Goal: Task Accomplishment & Management: Use online tool/utility

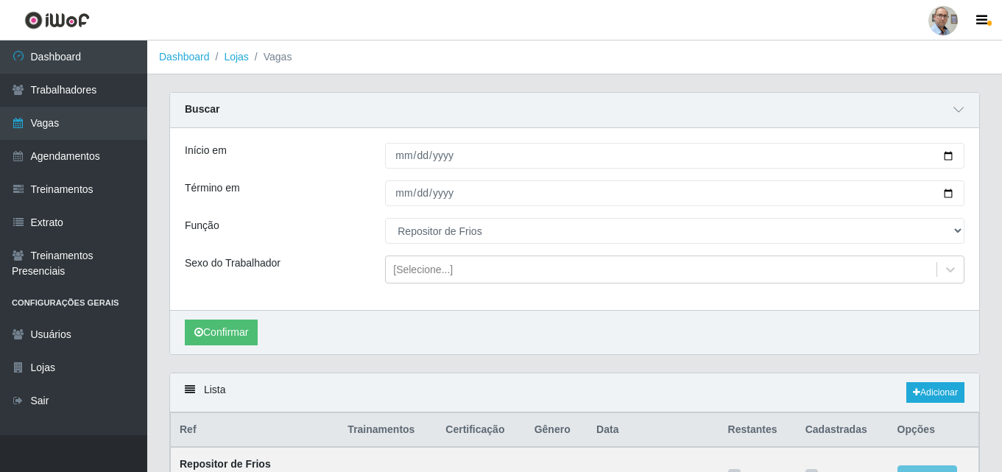
select select "112"
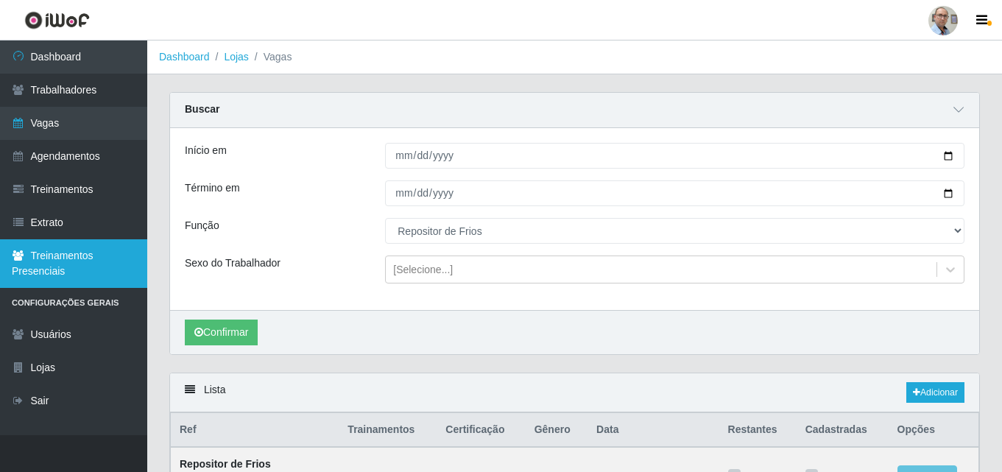
scroll to position [323, 0]
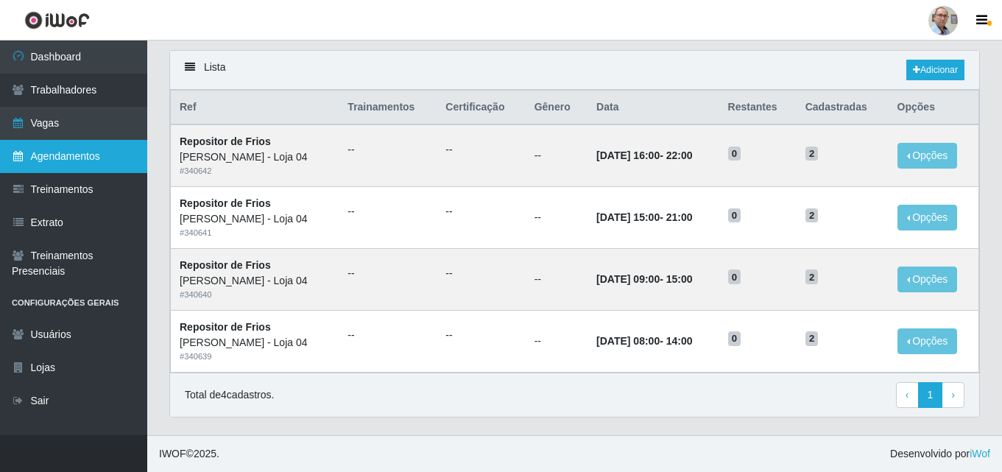
click at [69, 155] on link "Agendamentos" at bounding box center [73, 156] width 147 height 33
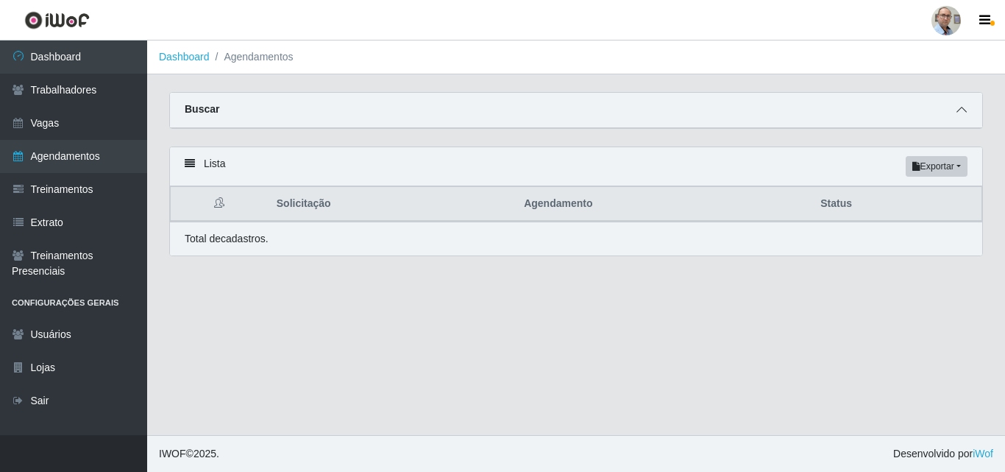
click at [962, 115] on icon at bounding box center [962, 109] width 10 height 10
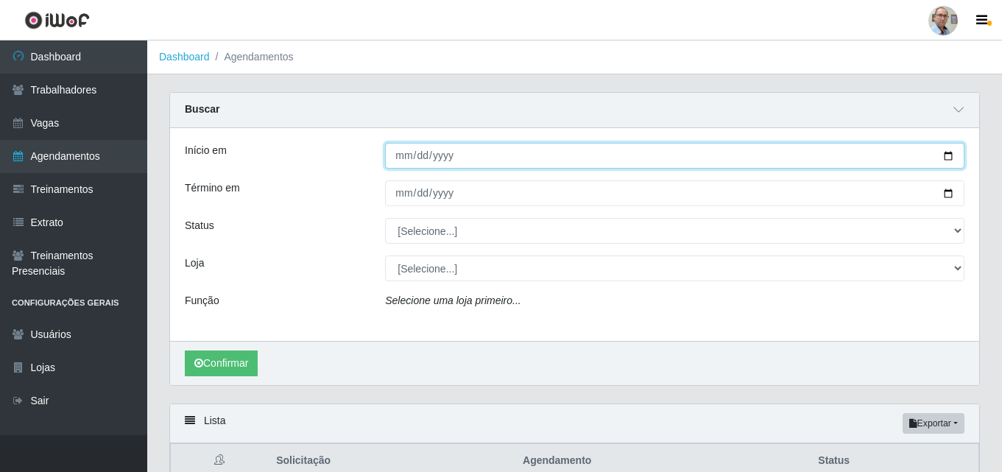
click at [941, 156] on input "Início em" at bounding box center [674, 156] width 579 height 26
type input "[DATE]"
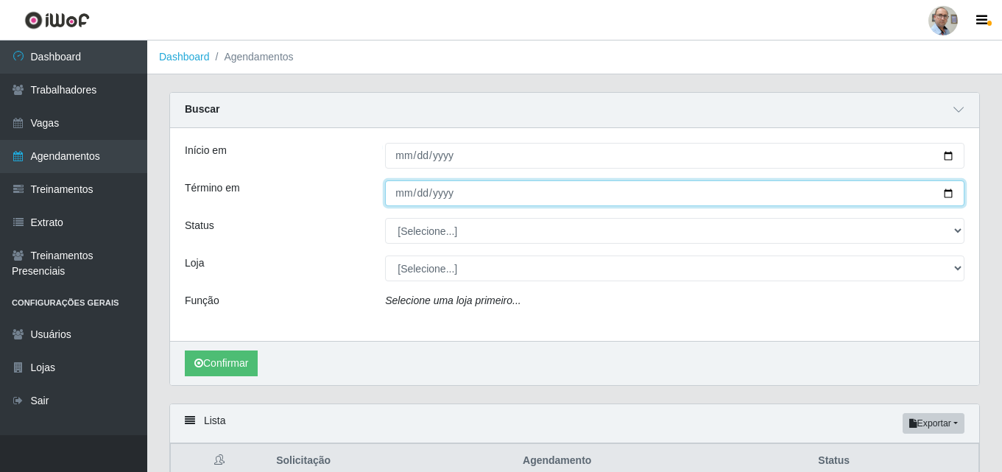
click at [947, 193] on input "Término em" at bounding box center [674, 193] width 579 height 26
type input "[DATE]"
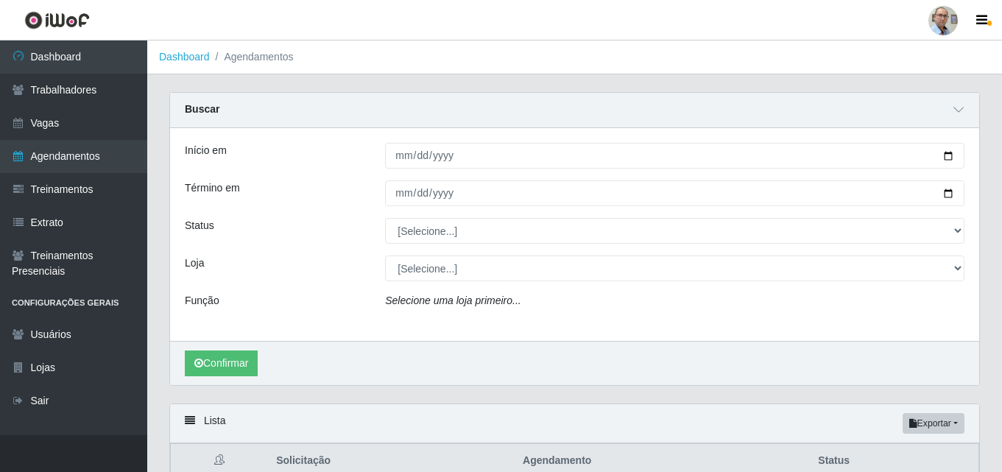
click at [445, 217] on div "Início em [DATE] Término em [DATE] Status [Selecione...] AGENDADO AGUARDANDO LI…" at bounding box center [574, 234] width 809 height 213
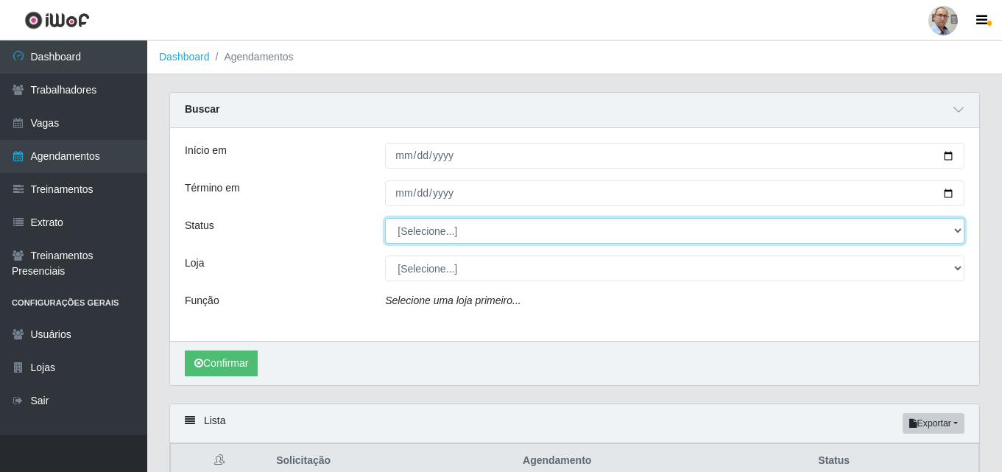
click at [435, 230] on select "[Selecione...] AGENDADO AGUARDANDO LIBERAR EM ANDAMENTO EM REVISÃO FINALIZADO C…" at bounding box center [674, 231] width 579 height 26
select select "AGENDADO"
click at [385, 219] on select "[Selecione...] AGENDADO AGUARDANDO LIBERAR EM ANDAMENTO EM REVISÃO FINALIZADO C…" at bounding box center [674, 231] width 579 height 26
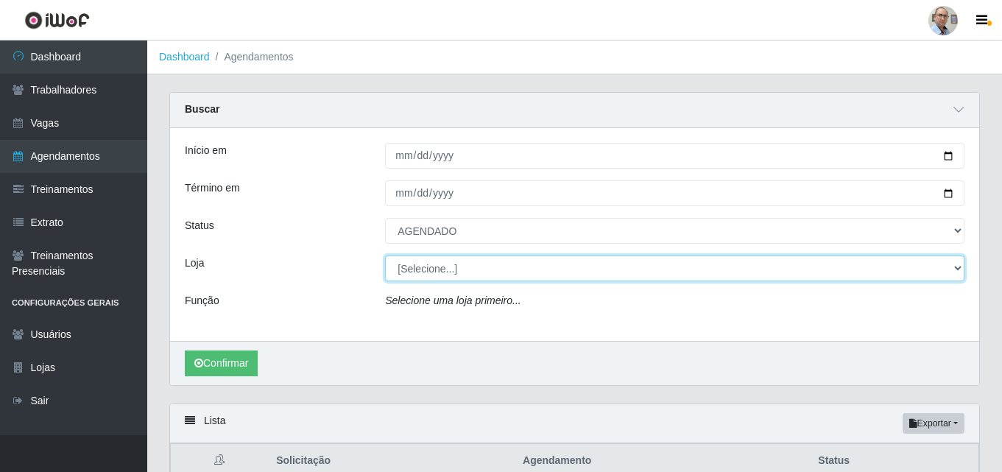
click at [439, 274] on select "[Selecione...] Mar Vermelho - Loja 04" at bounding box center [674, 268] width 579 height 26
select select "251"
click at [385, 256] on select "[Selecione...] Mar Vermelho - Loja 04" at bounding box center [674, 268] width 579 height 26
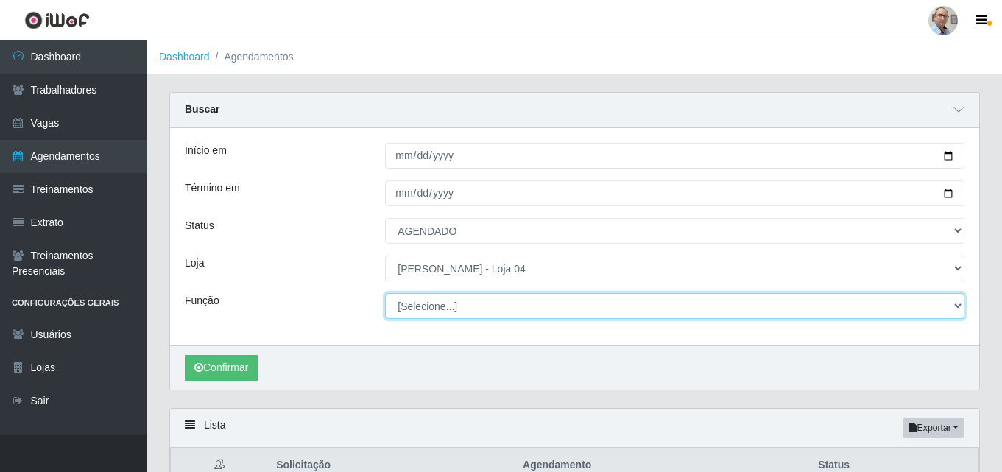
click at [464, 305] on select "[Selecione...] ASG ASG + ASG ++ Auxiliar de Depósito Auxiliar de Depósito + Aux…" at bounding box center [674, 306] width 579 height 26
select select "112"
click at [385, 294] on select "[Selecione...] ASG ASG + ASG ++ Auxiliar de Depósito Auxiliar de Depósito + Aux…" at bounding box center [674, 306] width 579 height 26
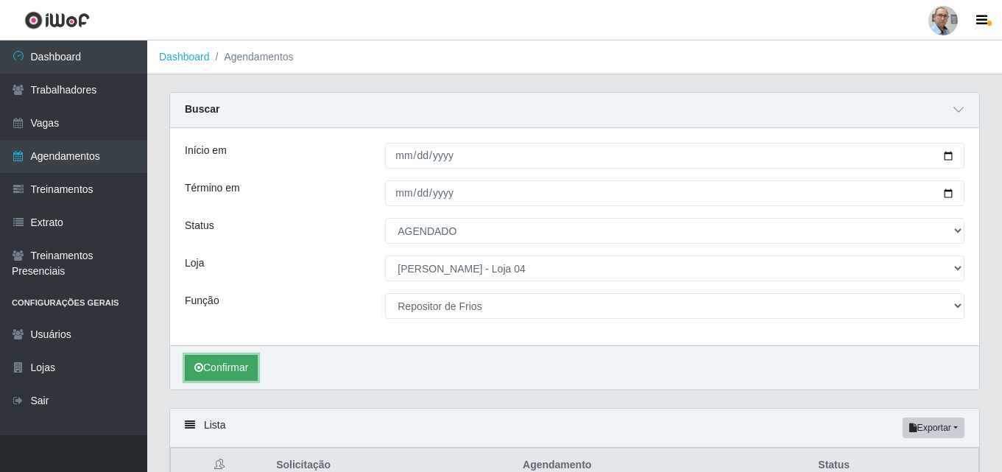
click at [227, 369] on button "Confirmar" at bounding box center [221, 368] width 73 height 26
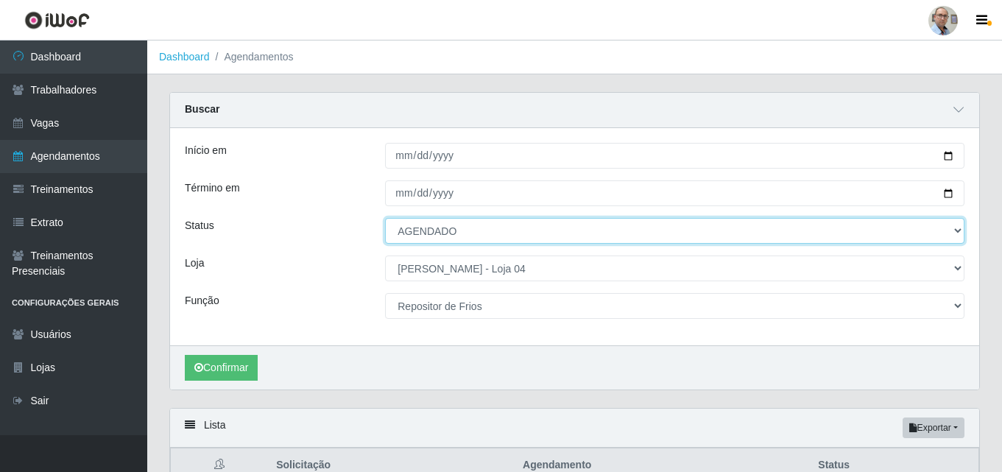
click at [458, 229] on select "[Selecione...] AGENDADO AGUARDANDO LIBERAR EM ANDAMENTO EM REVISÃO FINALIZADO C…" at bounding box center [674, 231] width 579 height 26
select select "FINALIZADO"
click at [385, 219] on select "[Selecione...] AGENDADO AGUARDANDO LIBERAR EM ANDAMENTO EM REVISÃO FINALIZADO C…" at bounding box center [674, 231] width 579 height 26
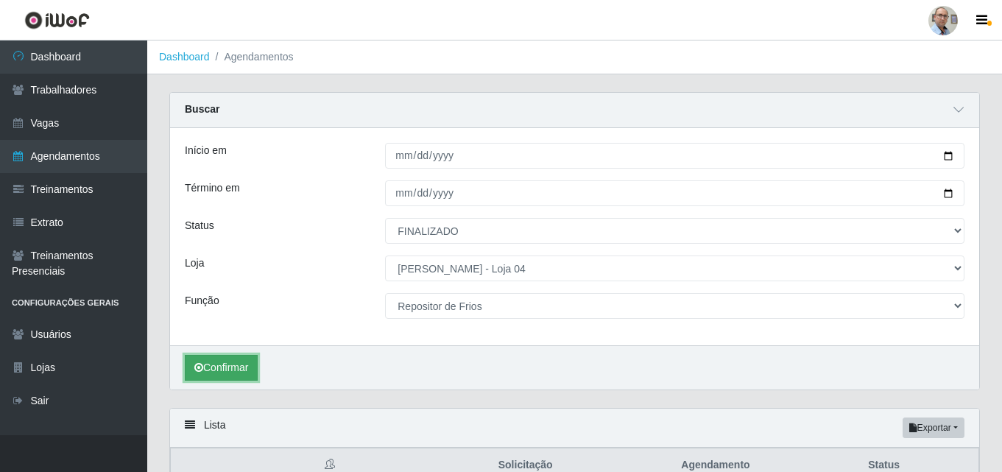
click at [229, 360] on button "Confirmar" at bounding box center [221, 368] width 73 height 26
click at [220, 367] on button "Confirmar" at bounding box center [221, 368] width 73 height 26
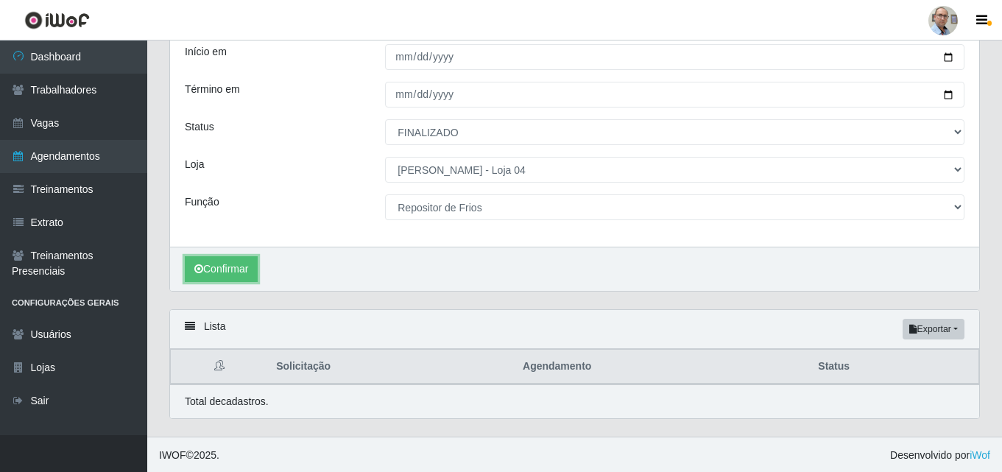
scroll to position [101, 0]
click at [227, 266] on button "Confirmar" at bounding box center [221, 268] width 73 height 26
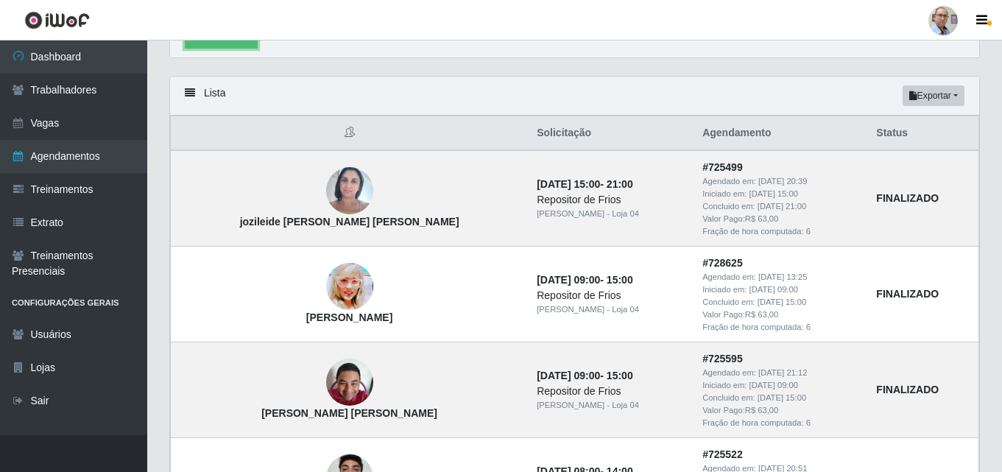
scroll to position [296, 0]
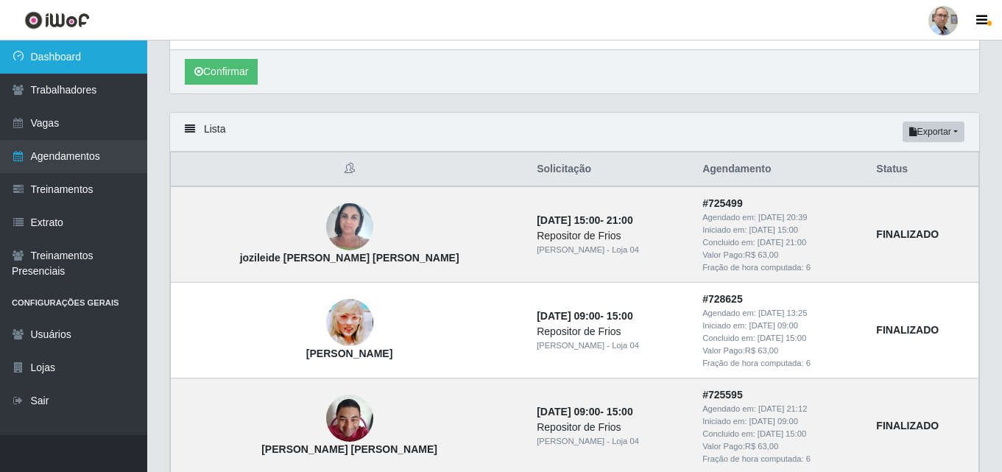
click at [43, 44] on link "Dashboard" at bounding box center [73, 56] width 147 height 33
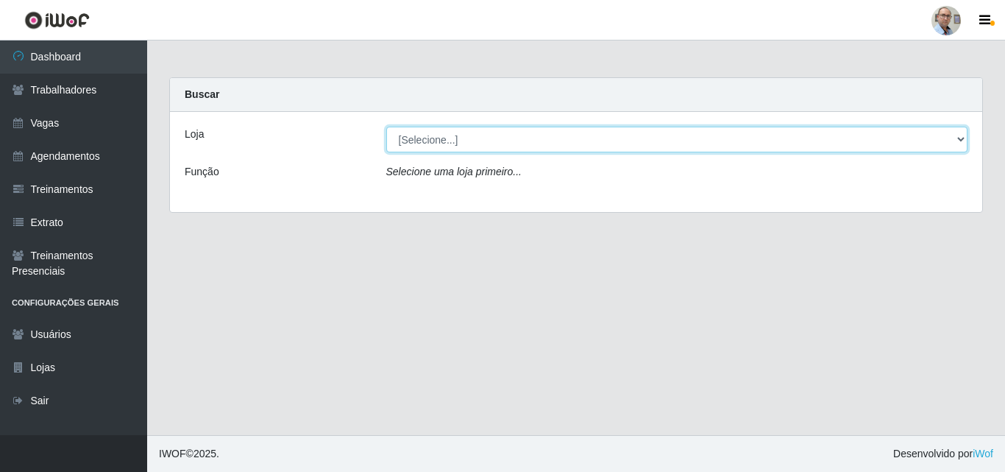
click at [468, 146] on select "[Selecione...] Mar Vermelho - Loja 04" at bounding box center [677, 140] width 582 height 26
select select "251"
click at [386, 127] on select "[Selecione...] Mar Vermelho - Loja 04" at bounding box center [677, 140] width 582 height 26
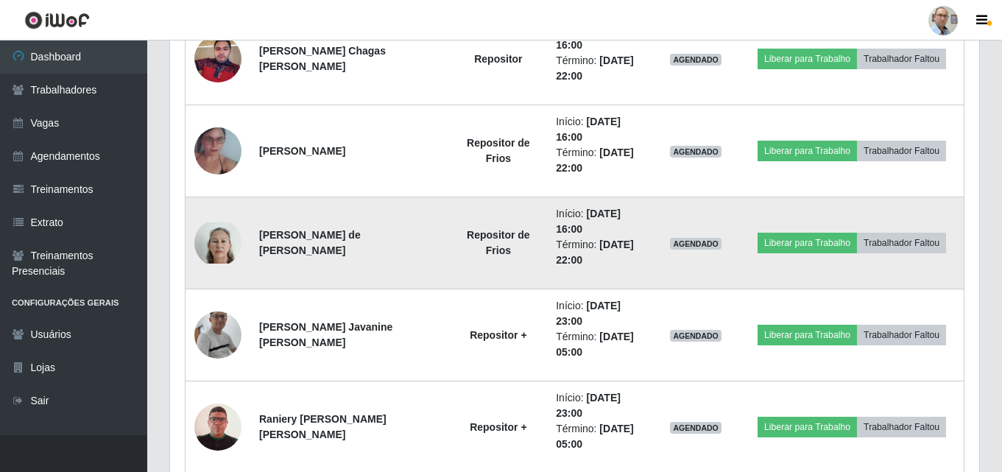
scroll to position [1693, 0]
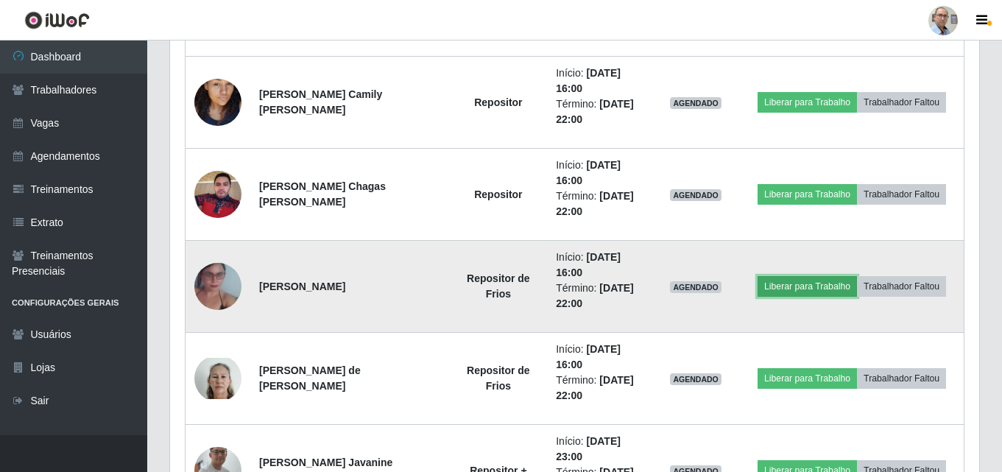
click at [807, 287] on button "Liberar para Trabalho" at bounding box center [806, 286] width 99 height 21
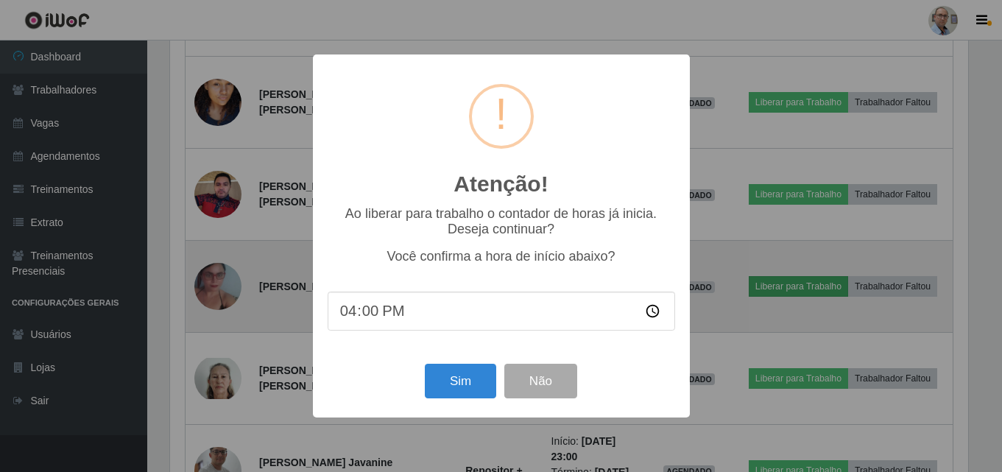
scroll to position [305, 801]
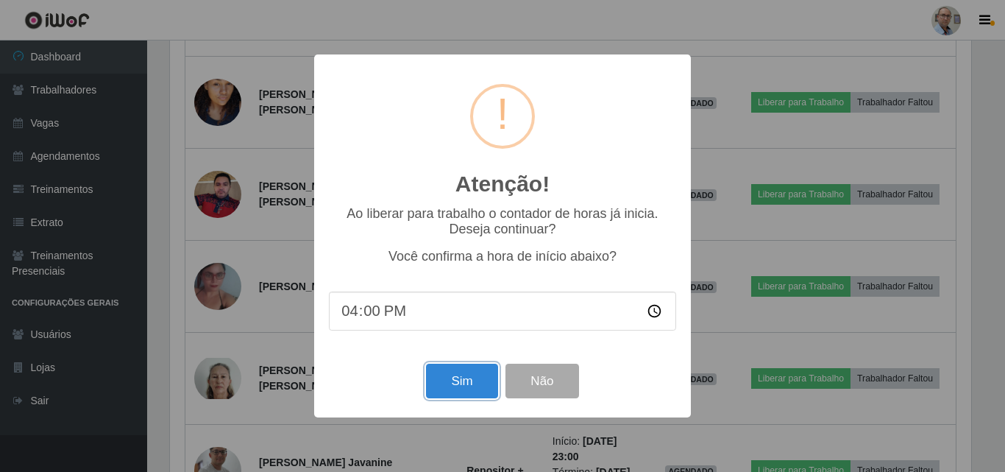
click at [466, 383] on button "Sim" at bounding box center [461, 381] width 71 height 35
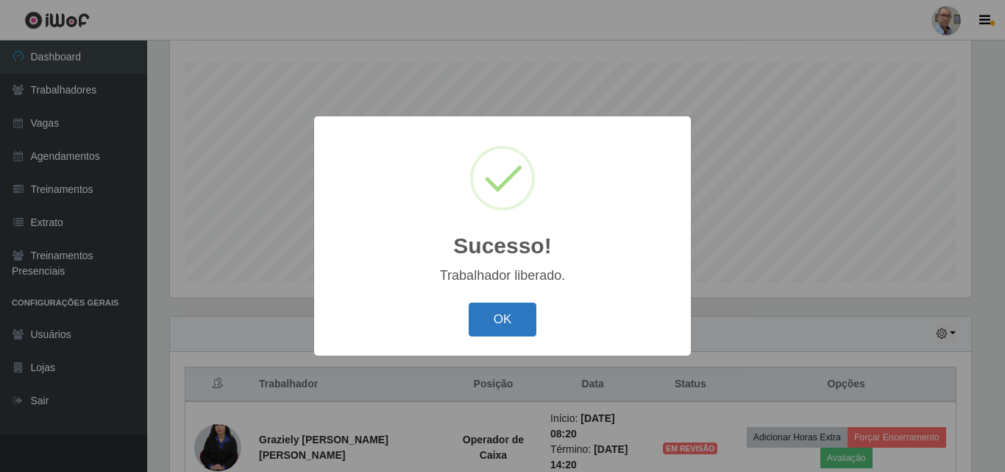
click at [502, 322] on button "OK" at bounding box center [503, 319] width 68 height 35
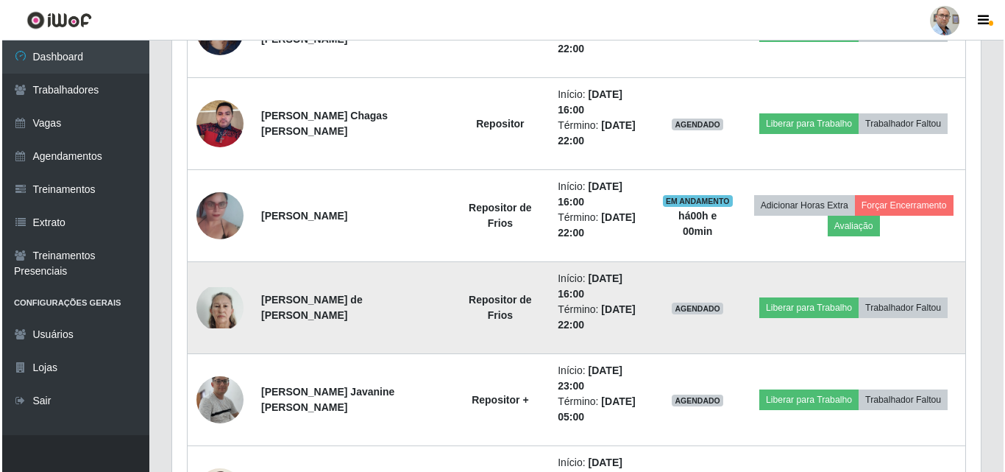
scroll to position [1789, 0]
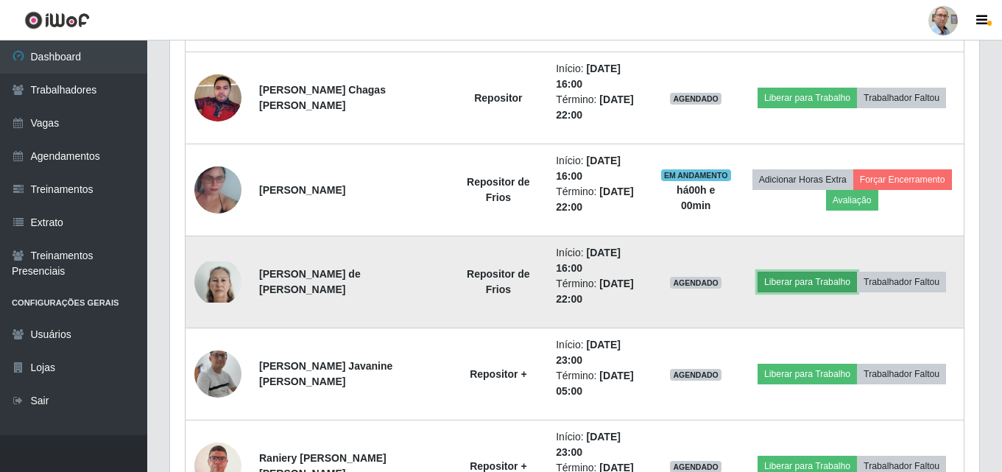
click at [804, 280] on button "Liberar para Trabalho" at bounding box center [806, 282] width 99 height 21
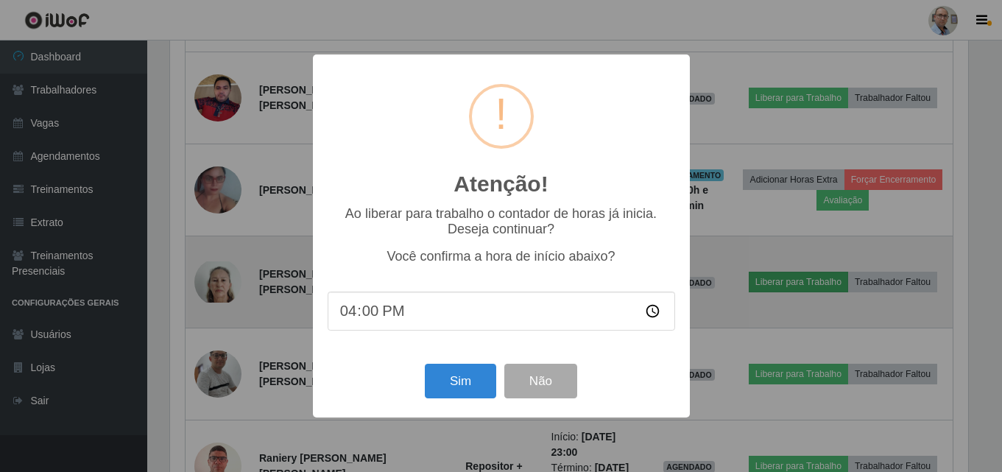
scroll to position [305, 801]
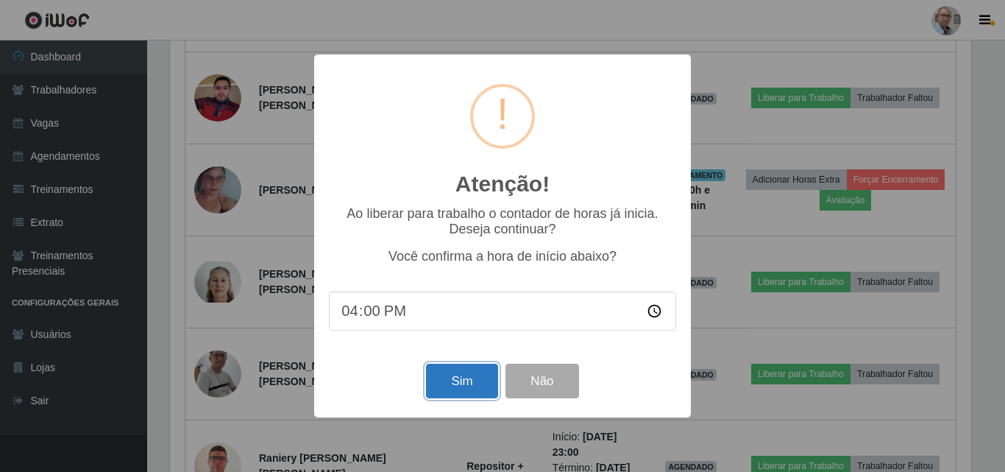
click at [450, 381] on button "Sim" at bounding box center [461, 381] width 71 height 35
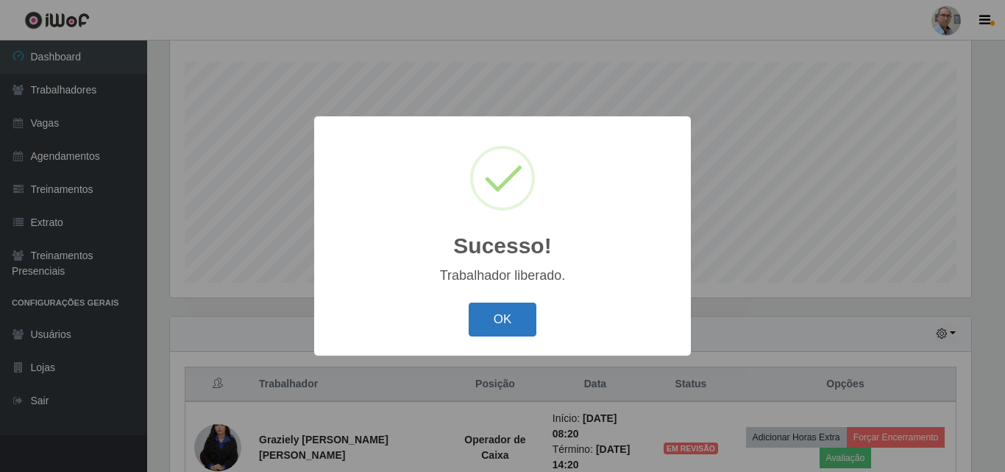
click at [492, 314] on button "OK" at bounding box center [503, 319] width 68 height 35
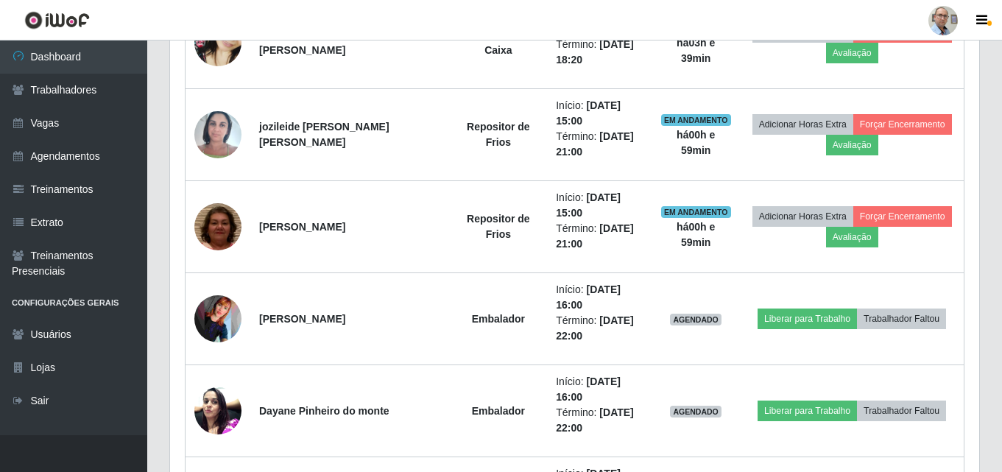
scroll to position [1053, 0]
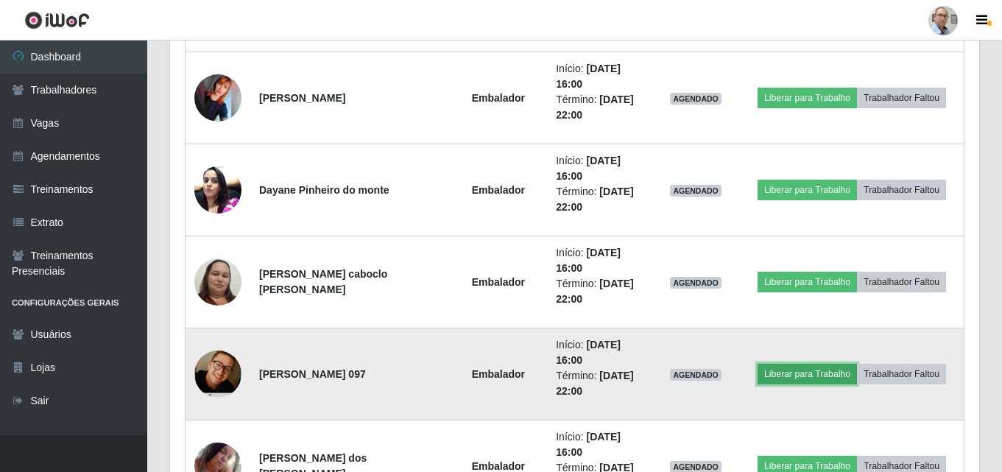
click at [787, 376] on button "Liberar para Trabalho" at bounding box center [806, 374] width 99 height 21
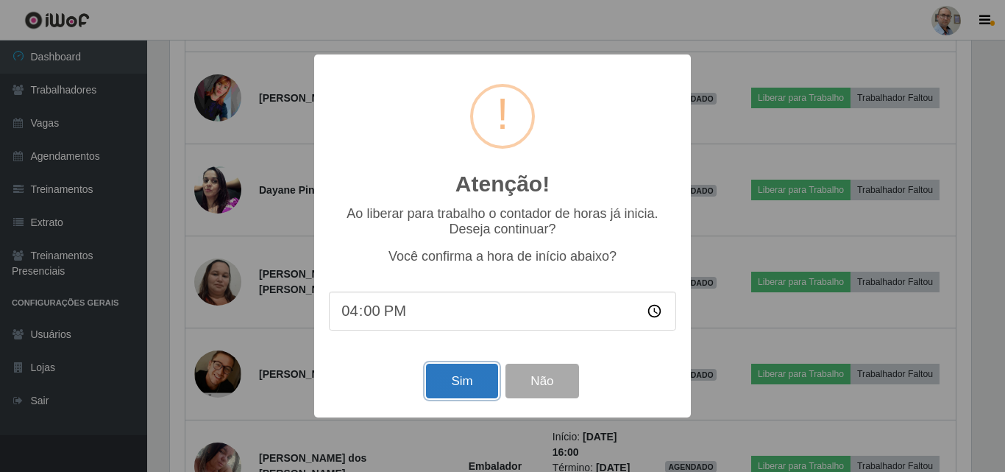
click at [459, 391] on button "Sim" at bounding box center [461, 381] width 71 height 35
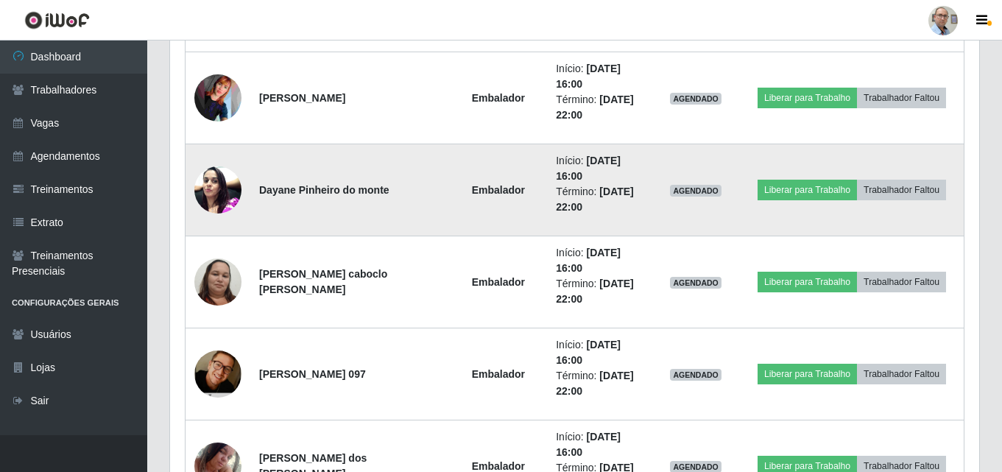
scroll to position [244, 0]
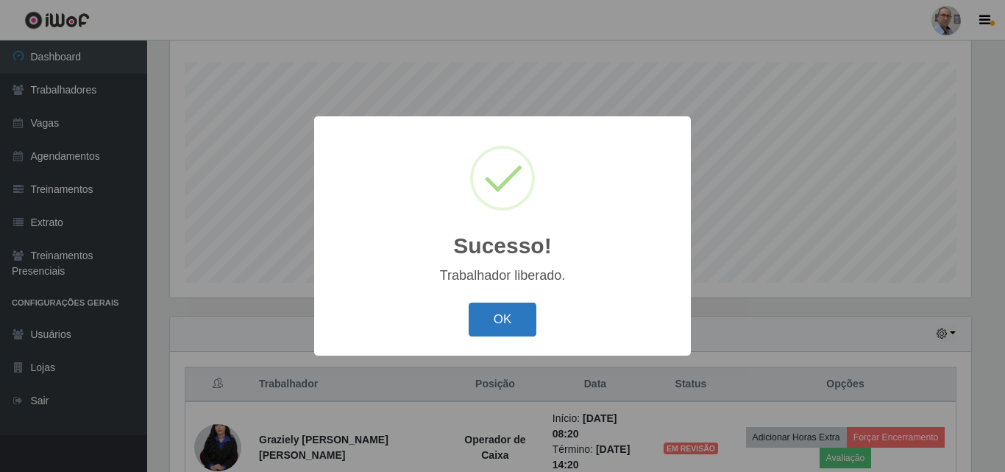
click at [496, 314] on button "OK" at bounding box center [503, 319] width 68 height 35
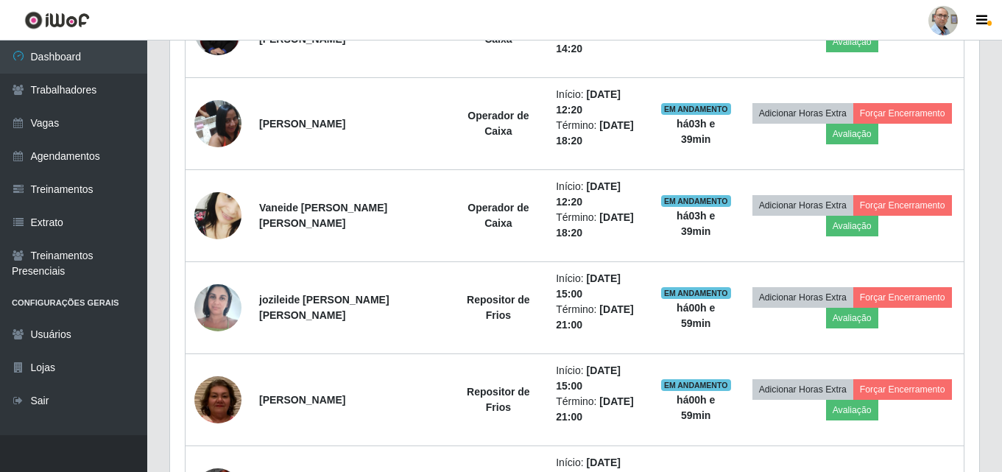
scroll to position [0, 0]
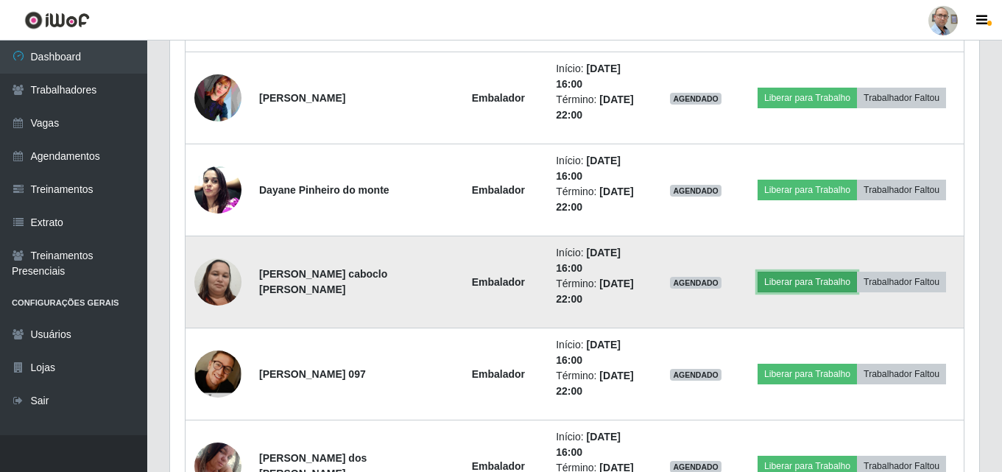
click at [787, 282] on button "Liberar para Trabalho" at bounding box center [806, 282] width 99 height 21
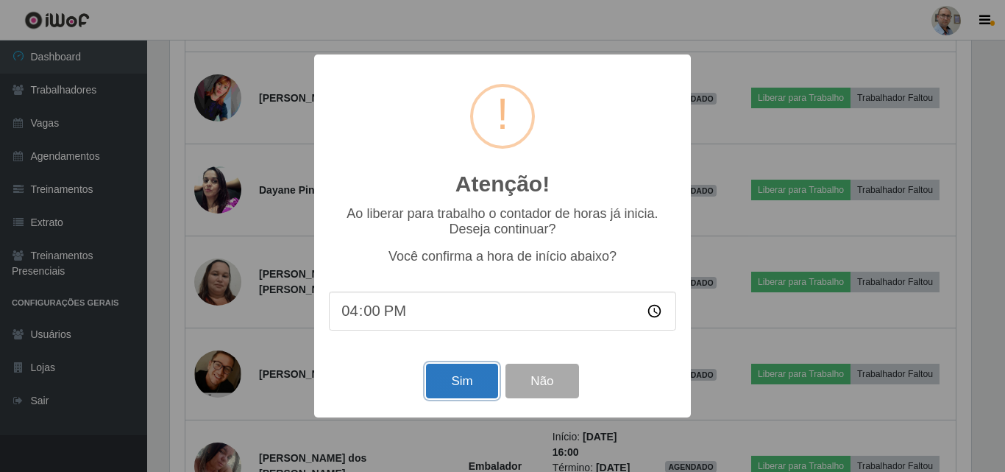
click at [456, 384] on button "Sim" at bounding box center [461, 381] width 71 height 35
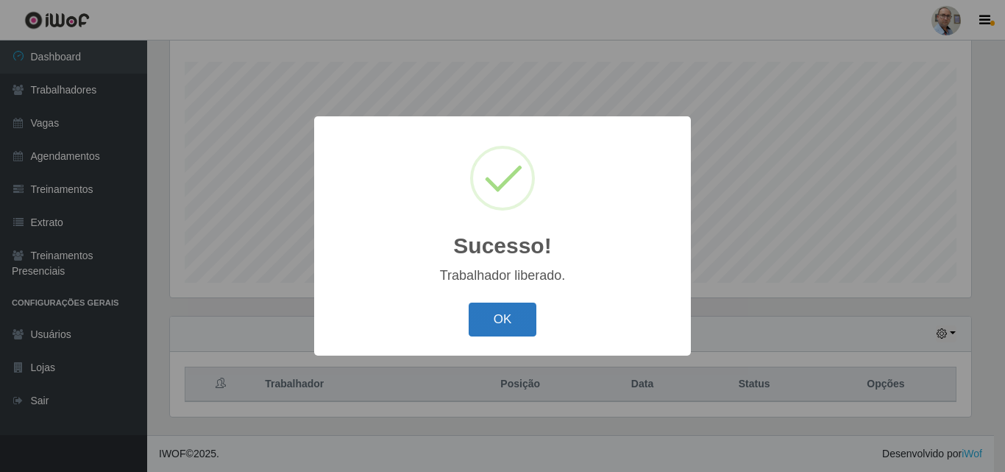
click at [506, 322] on button "OK" at bounding box center [503, 319] width 68 height 35
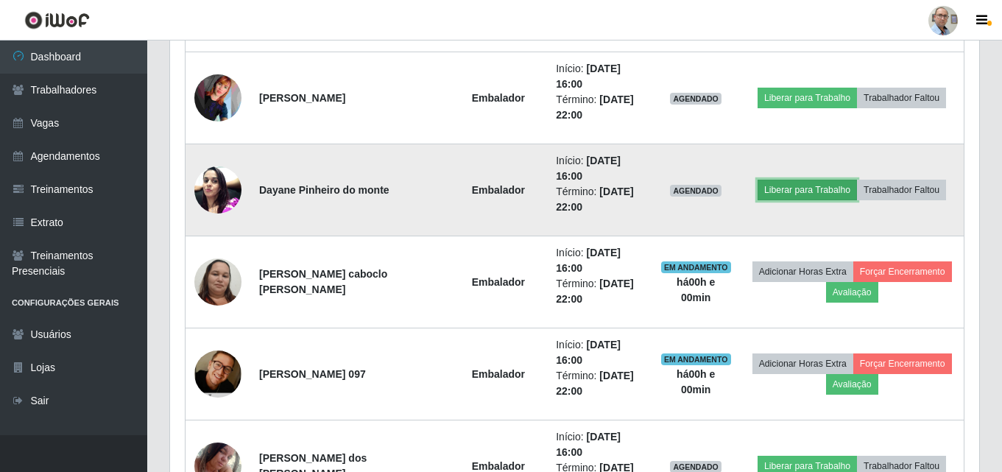
click at [785, 190] on button "Liberar para Trabalho" at bounding box center [806, 190] width 99 height 21
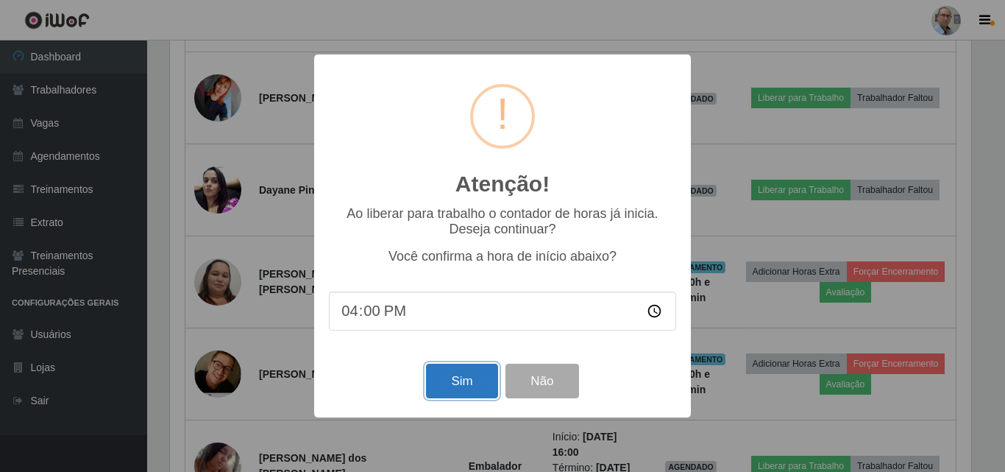
click at [450, 391] on button "Sim" at bounding box center [461, 381] width 71 height 35
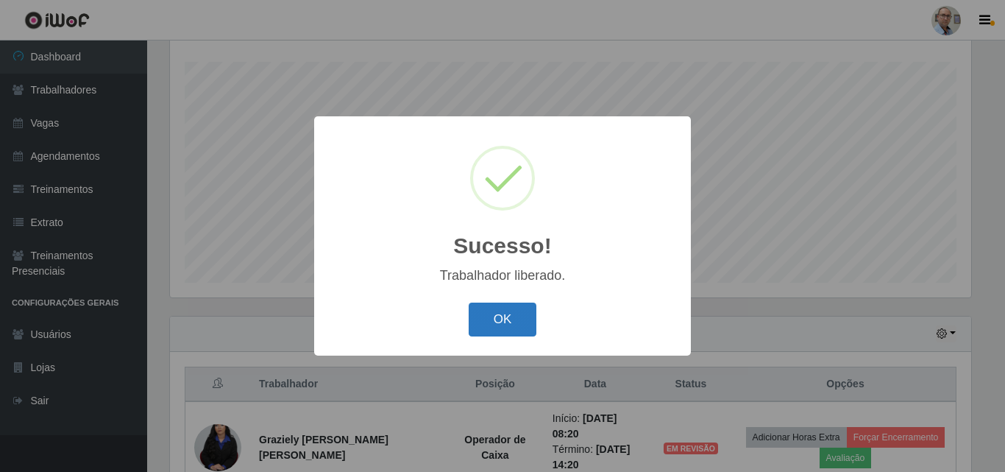
click at [496, 325] on button "OK" at bounding box center [503, 319] width 68 height 35
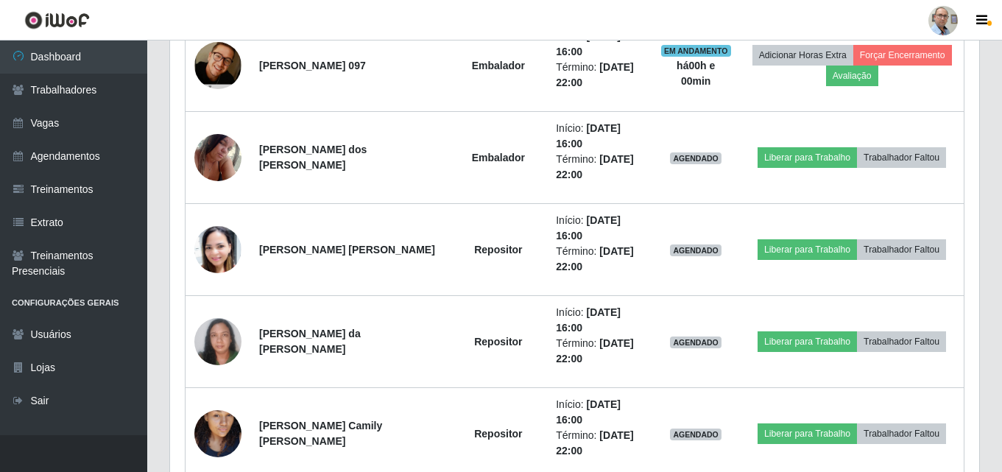
scroll to position [1421, 0]
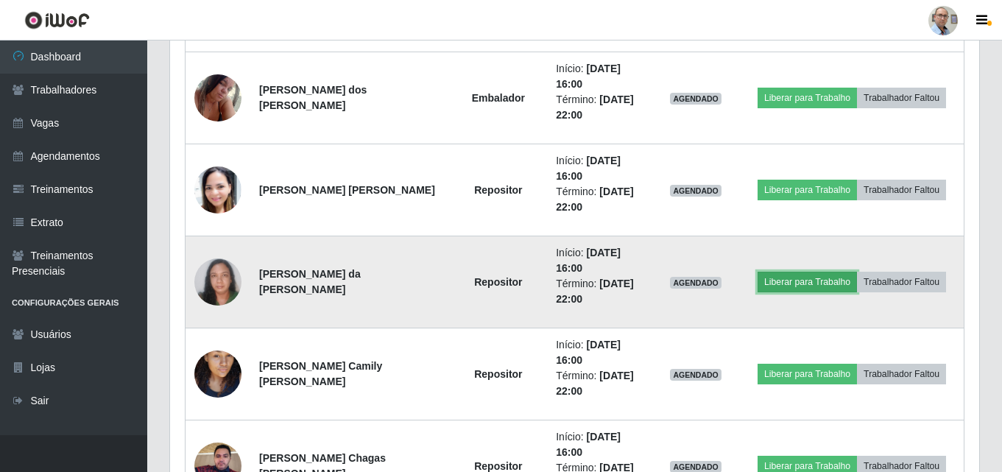
click at [790, 282] on button "Liberar para Trabalho" at bounding box center [806, 282] width 99 height 21
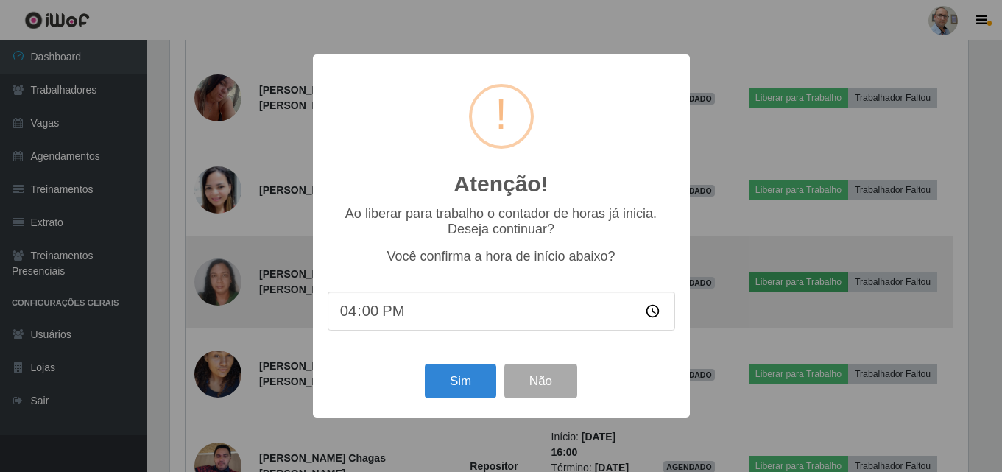
scroll to position [305, 801]
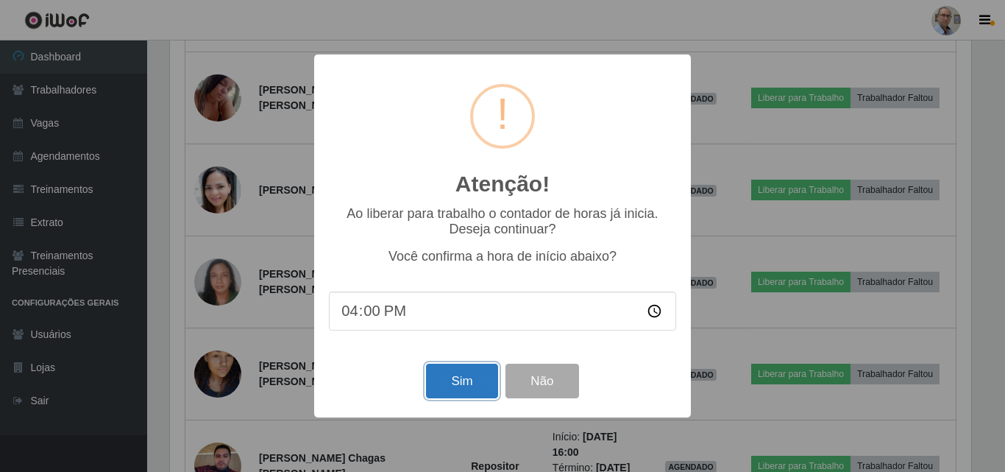
click at [445, 382] on button "Sim" at bounding box center [461, 381] width 71 height 35
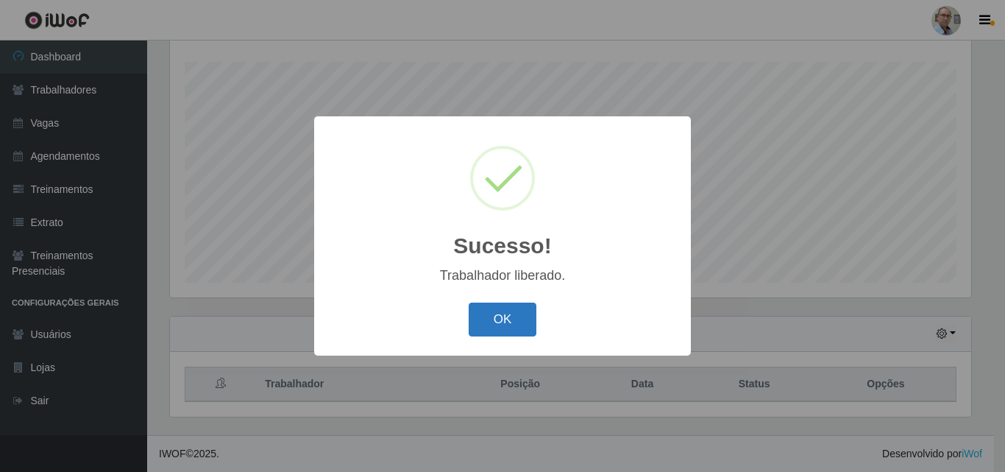
click at [513, 314] on button "OK" at bounding box center [503, 319] width 68 height 35
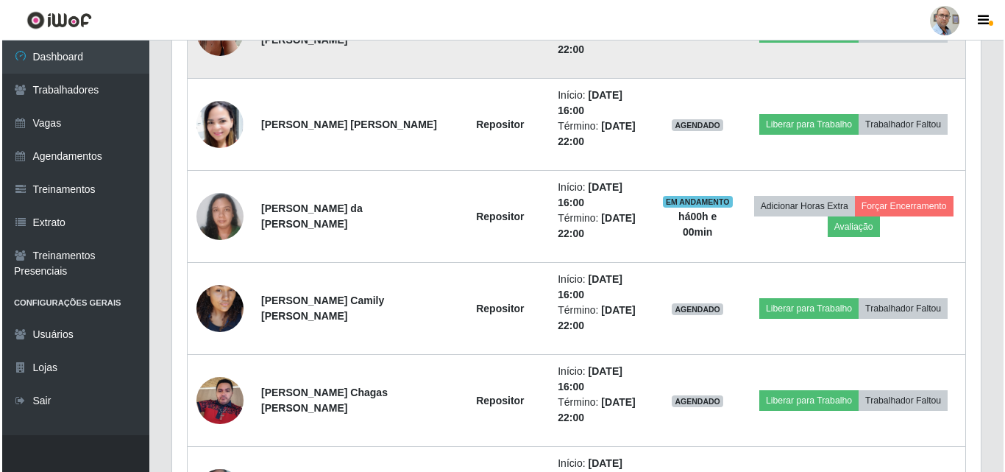
scroll to position [1495, 0]
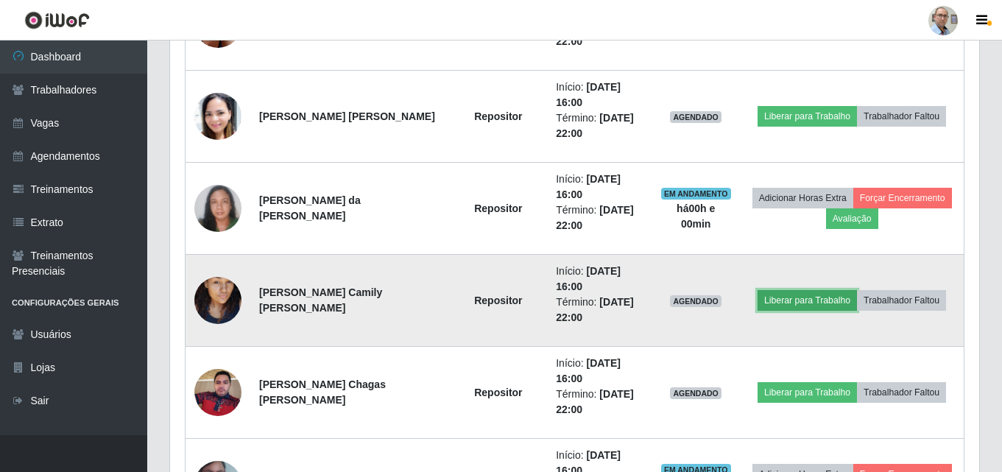
click at [793, 296] on button "Liberar para Trabalho" at bounding box center [806, 300] width 99 height 21
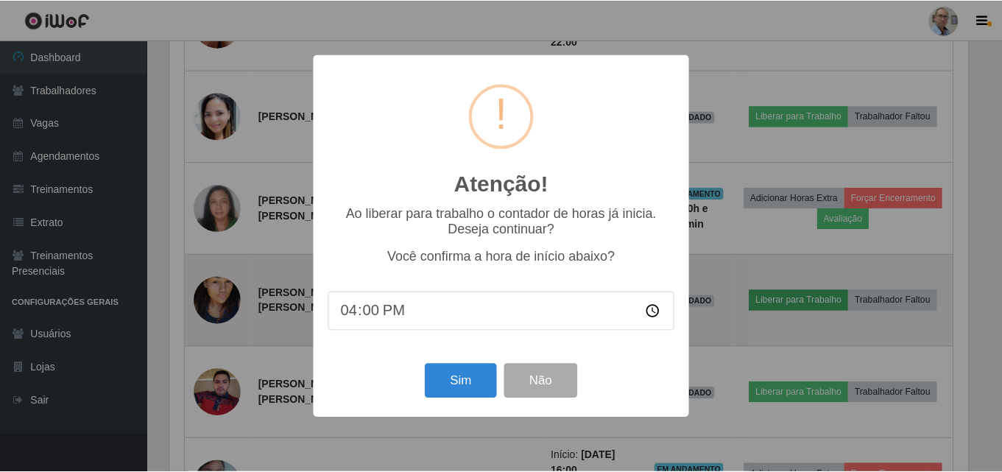
scroll to position [305, 801]
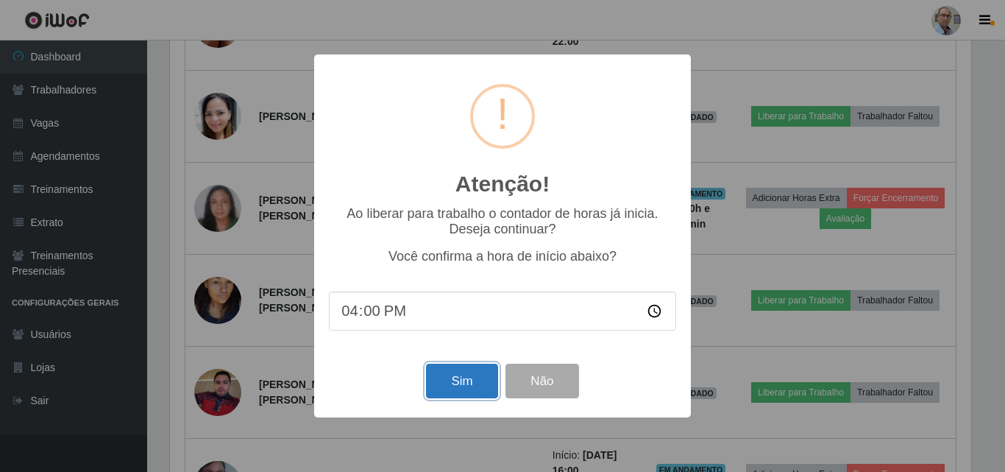
click at [461, 378] on button "Sim" at bounding box center [461, 381] width 71 height 35
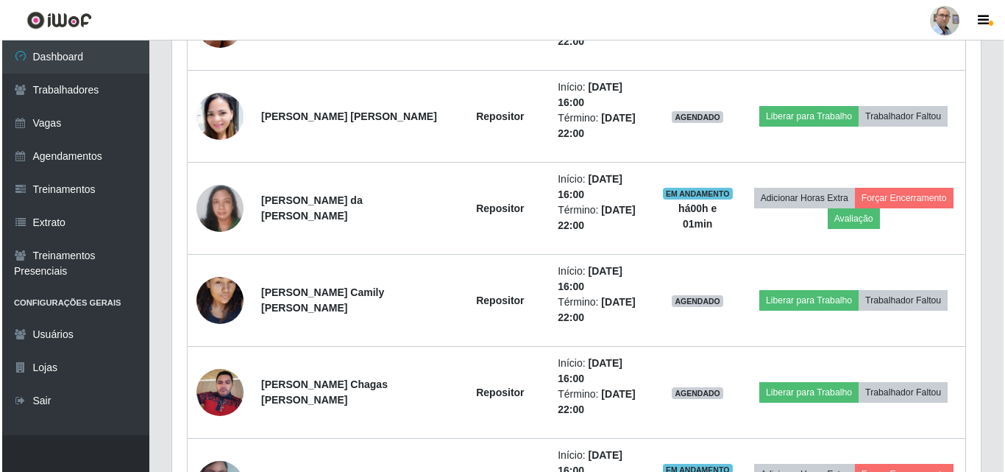
scroll to position [244, 0]
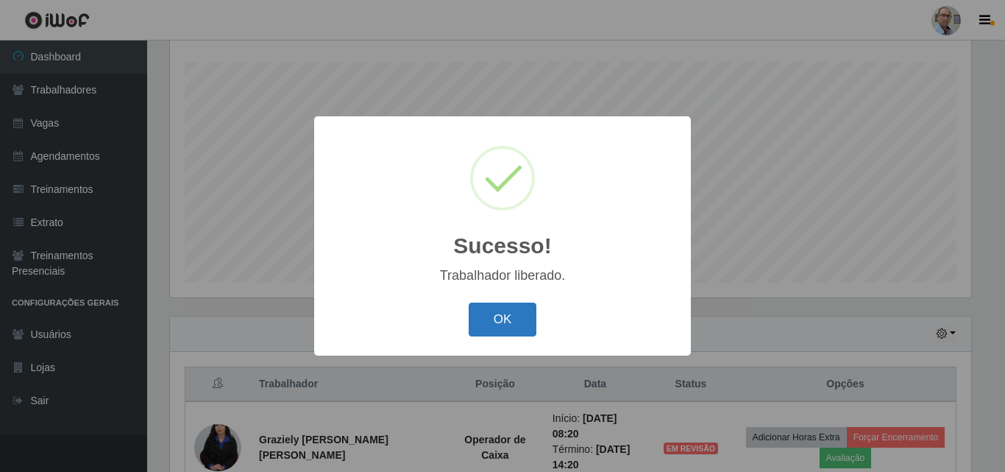
click at [491, 314] on button "OK" at bounding box center [503, 319] width 68 height 35
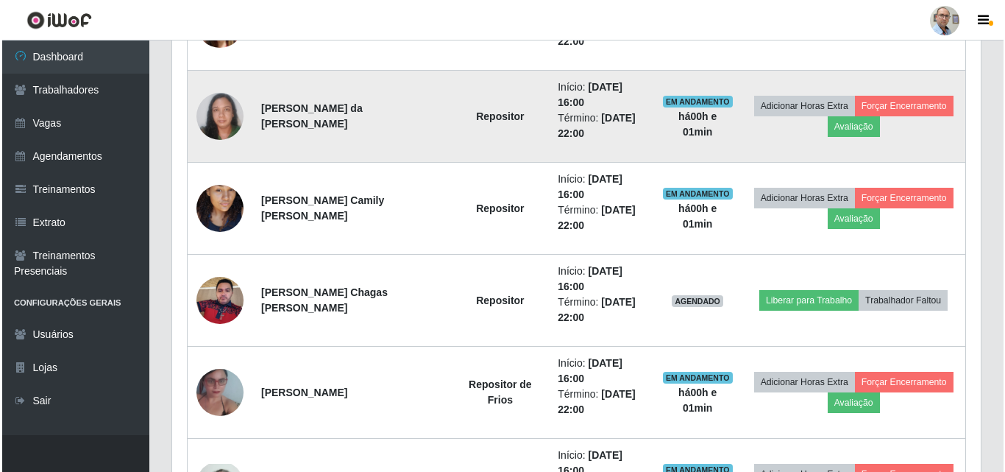
scroll to position [1642, 0]
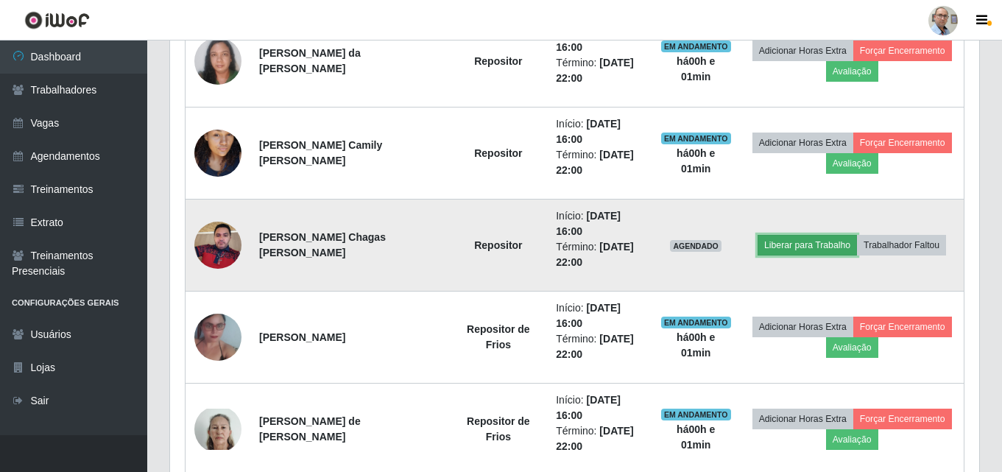
click at [794, 247] on button "Liberar para Trabalho" at bounding box center [806, 245] width 99 height 21
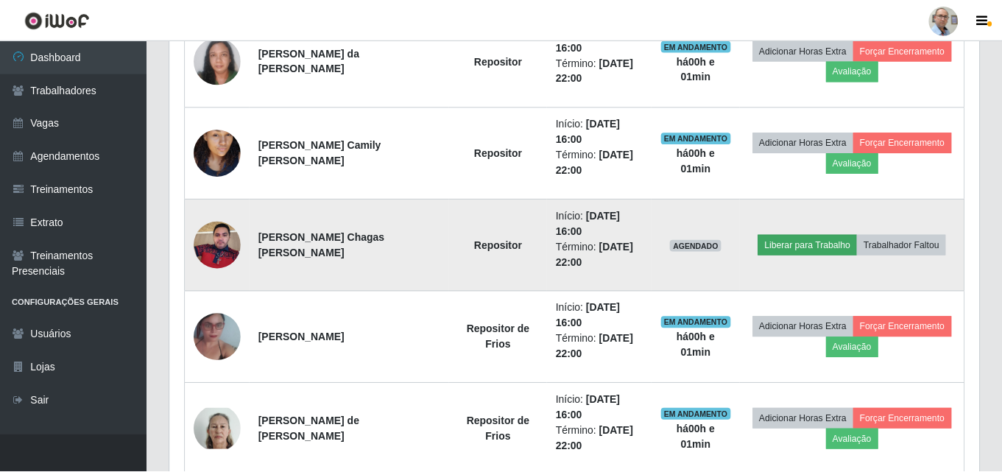
scroll to position [305, 801]
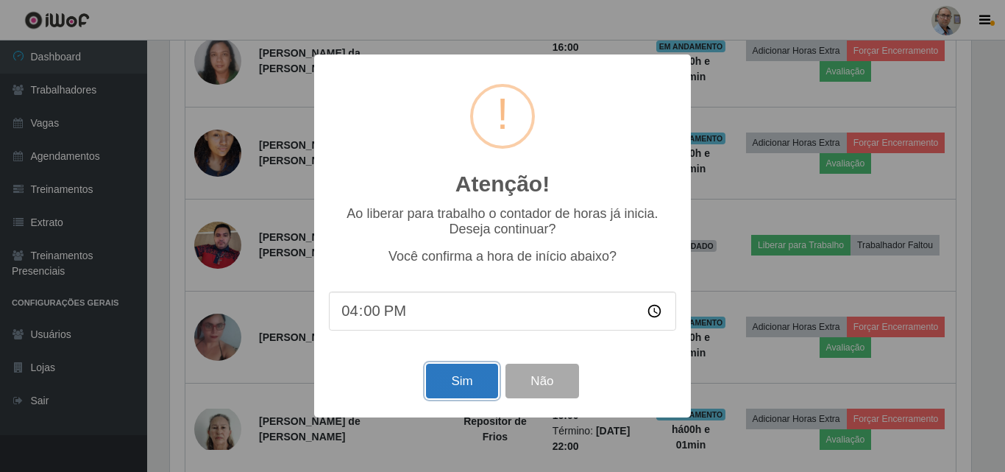
click at [472, 389] on button "Sim" at bounding box center [461, 381] width 71 height 35
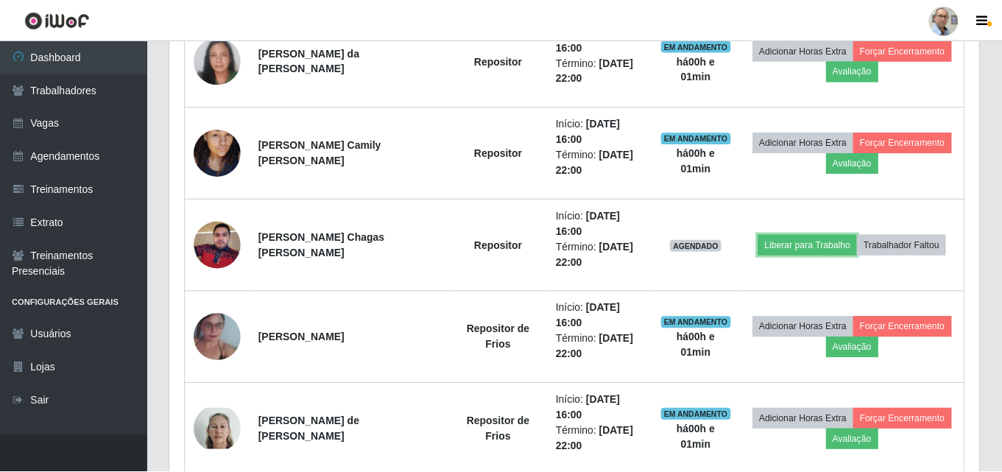
scroll to position [305, 809]
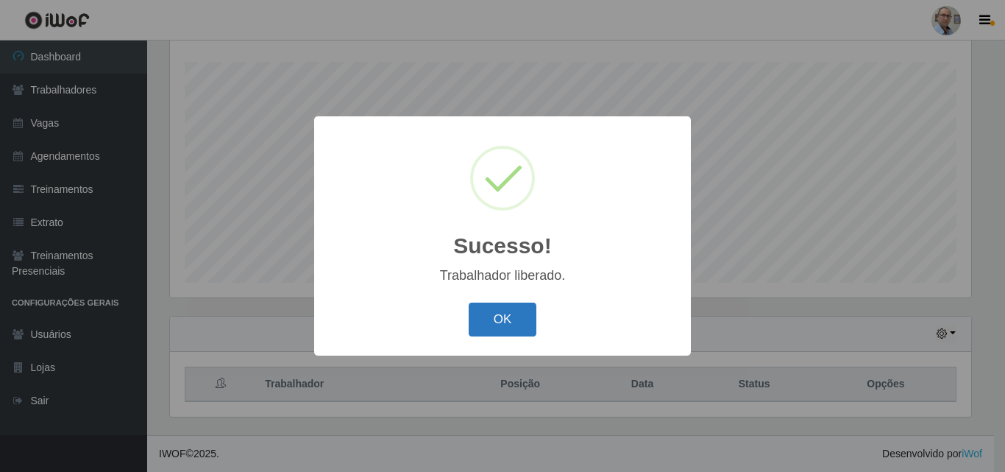
click at [505, 315] on button "OK" at bounding box center [503, 319] width 68 height 35
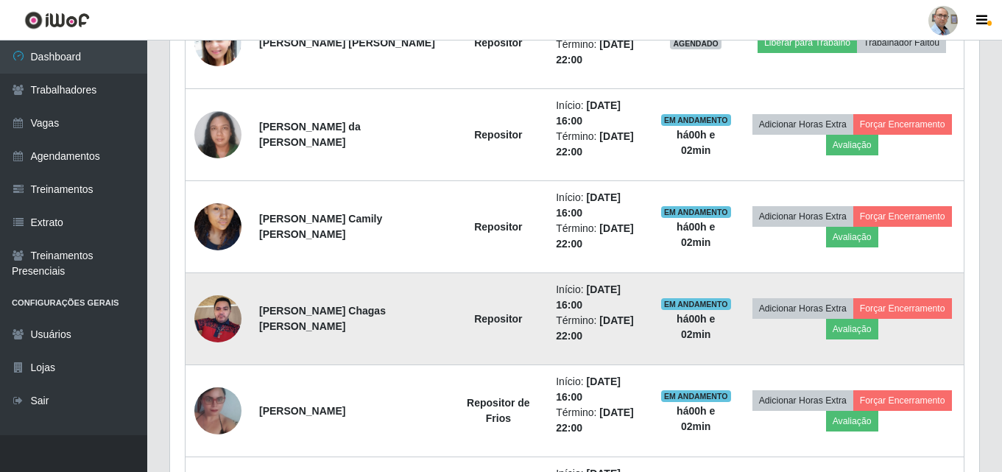
scroll to position [1495, 0]
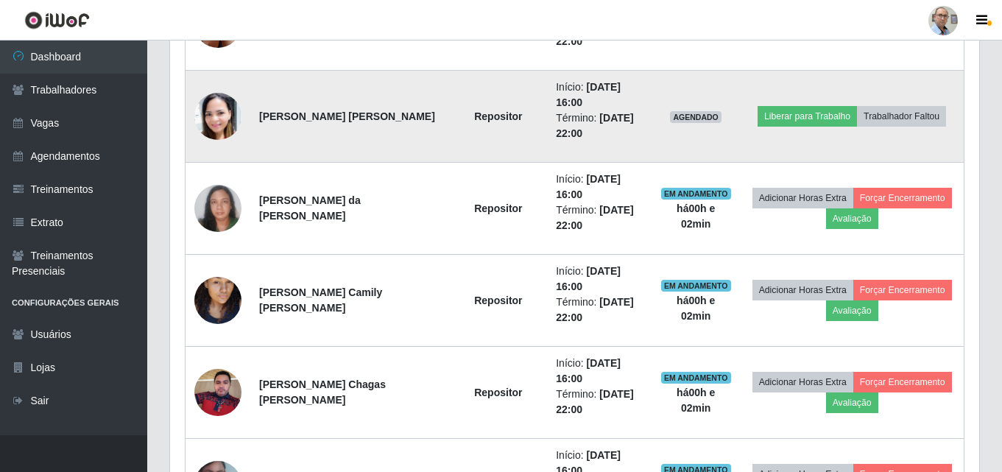
click at [219, 111] on img at bounding box center [217, 116] width 47 height 57
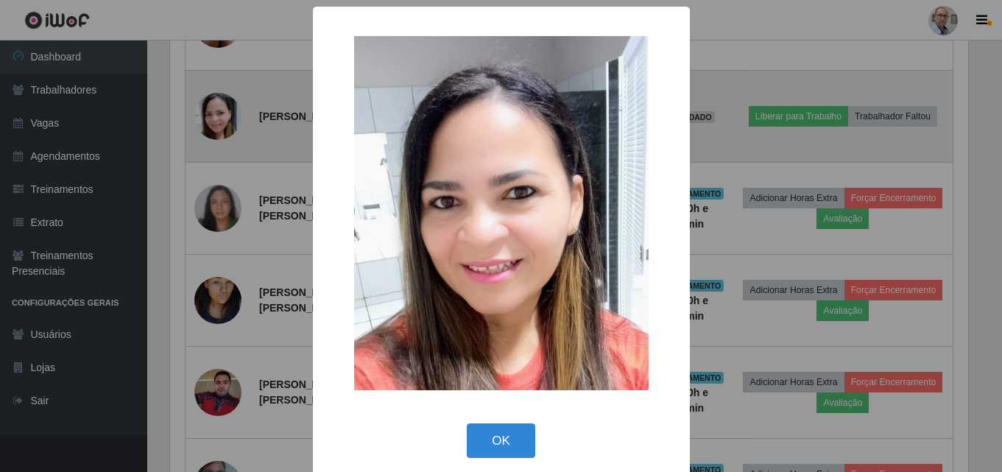
scroll to position [305, 801]
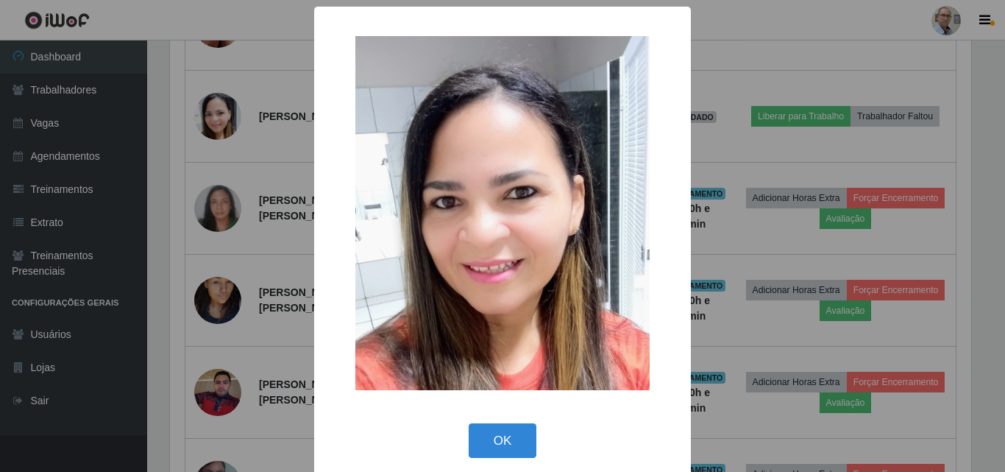
click at [734, 141] on div "× OK Cancel" at bounding box center [502, 236] width 1005 height 472
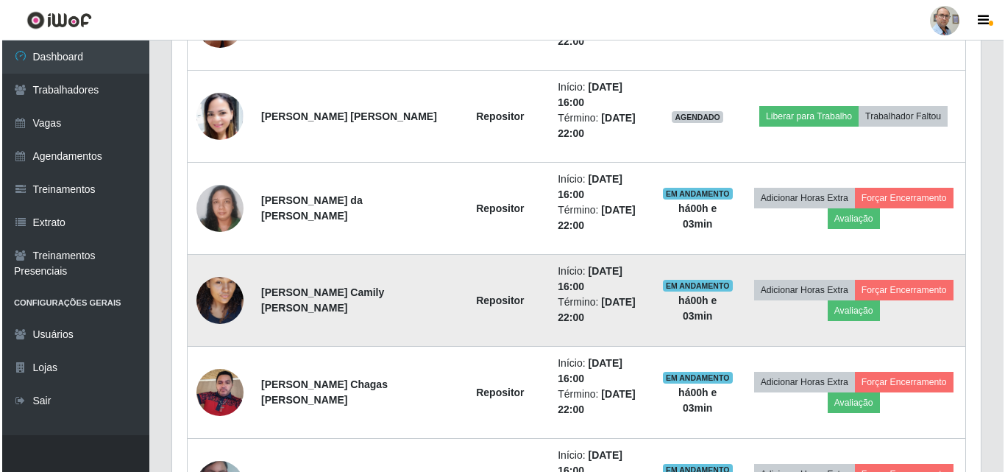
scroll to position [305, 809]
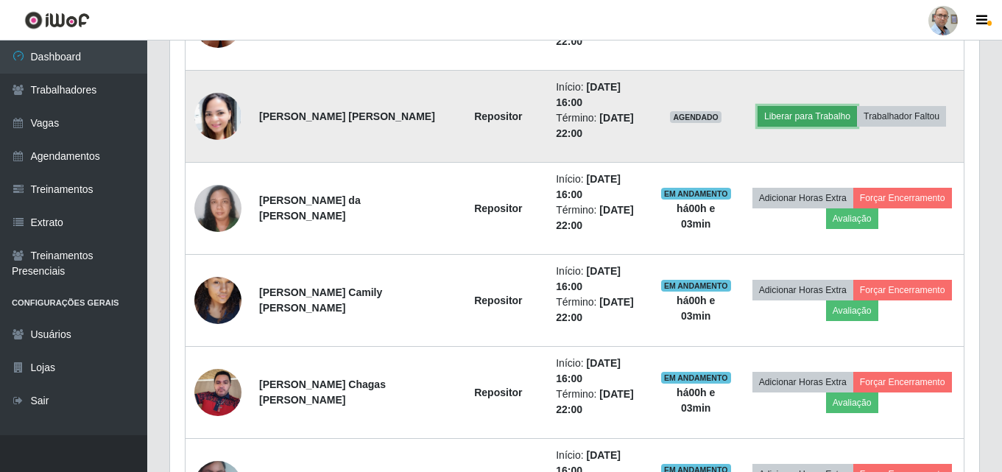
click at [805, 120] on button "Liberar para Trabalho" at bounding box center [806, 116] width 99 height 21
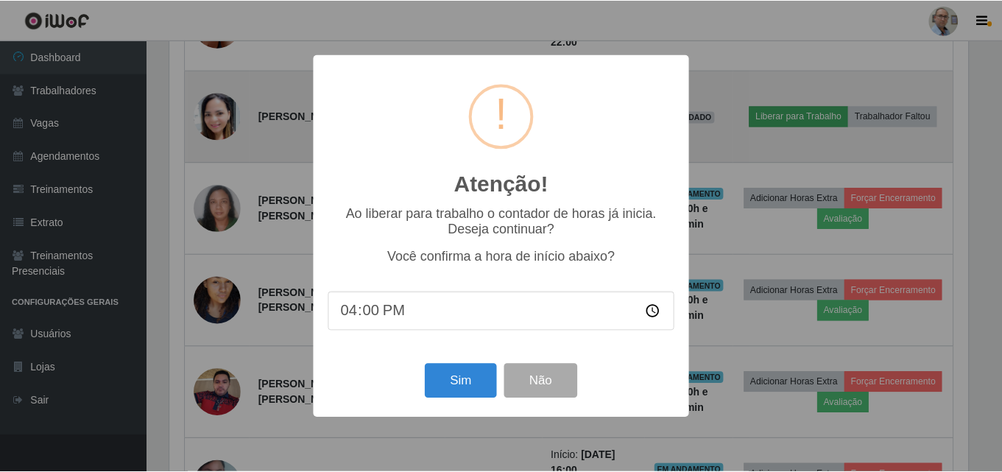
scroll to position [305, 801]
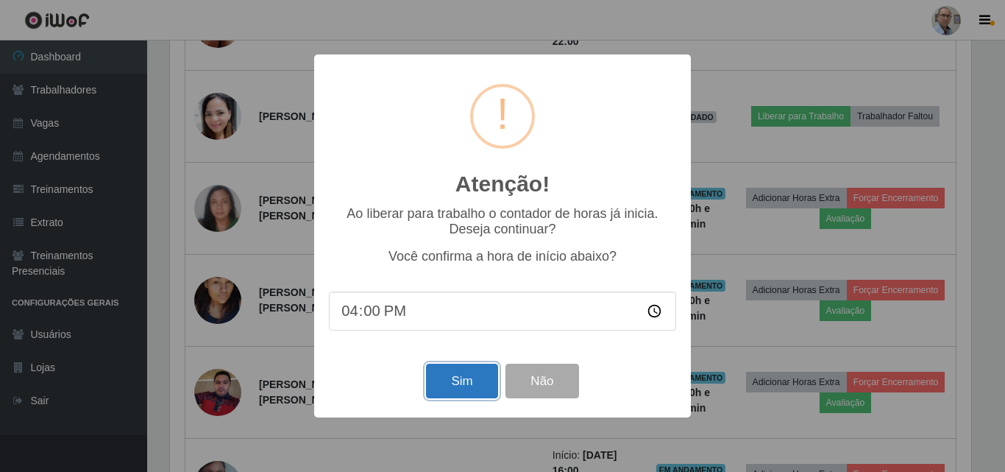
click at [457, 389] on button "Sim" at bounding box center [461, 381] width 71 height 35
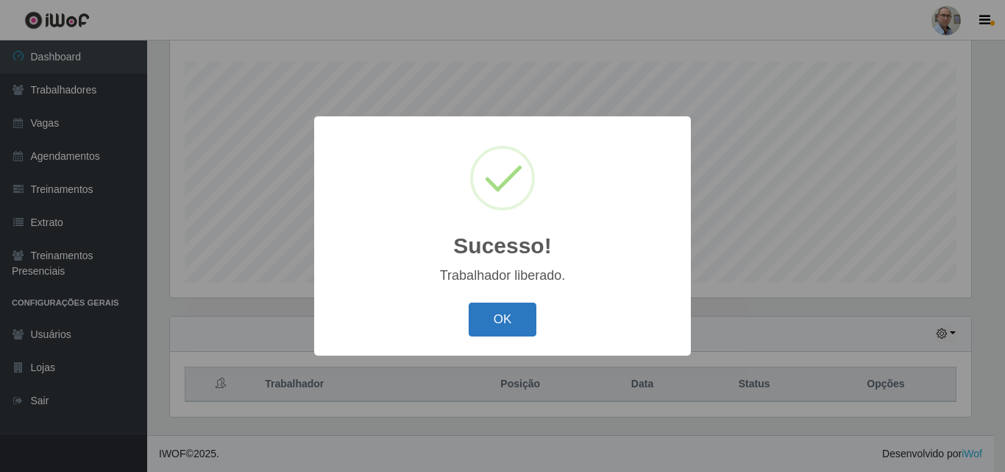
click at [500, 327] on button "OK" at bounding box center [503, 319] width 68 height 35
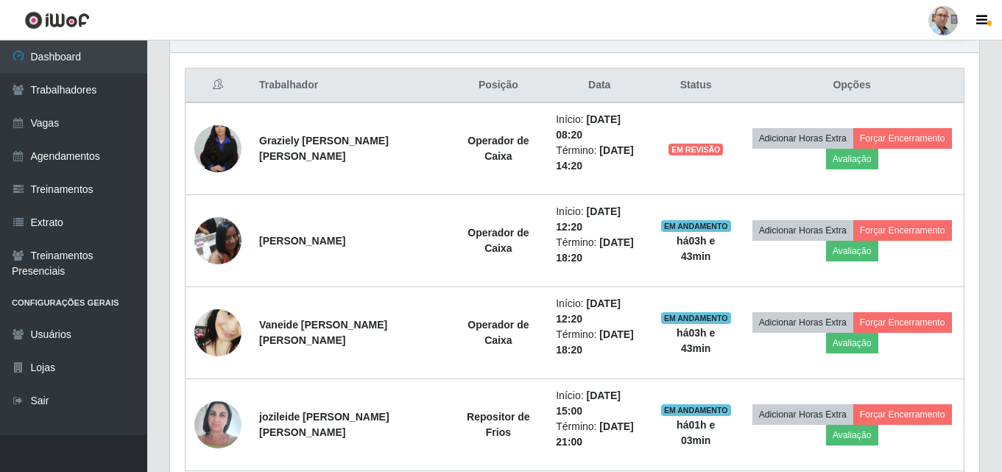
scroll to position [538, 0]
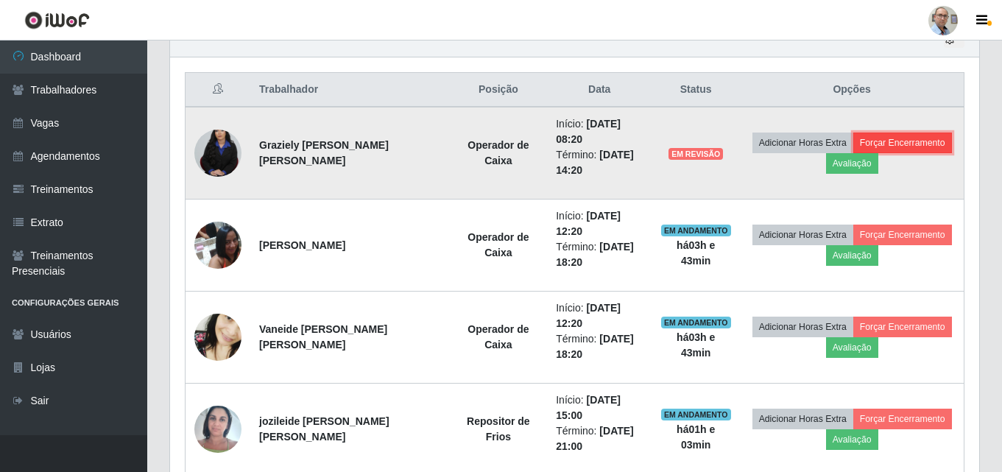
click at [909, 140] on button "Forçar Encerramento" at bounding box center [902, 142] width 99 height 21
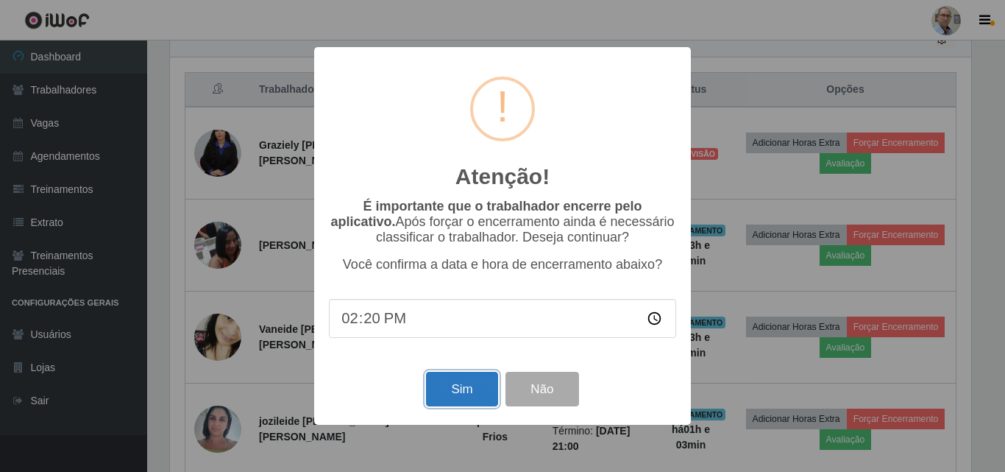
click at [458, 392] on button "Sim" at bounding box center [461, 389] width 71 height 35
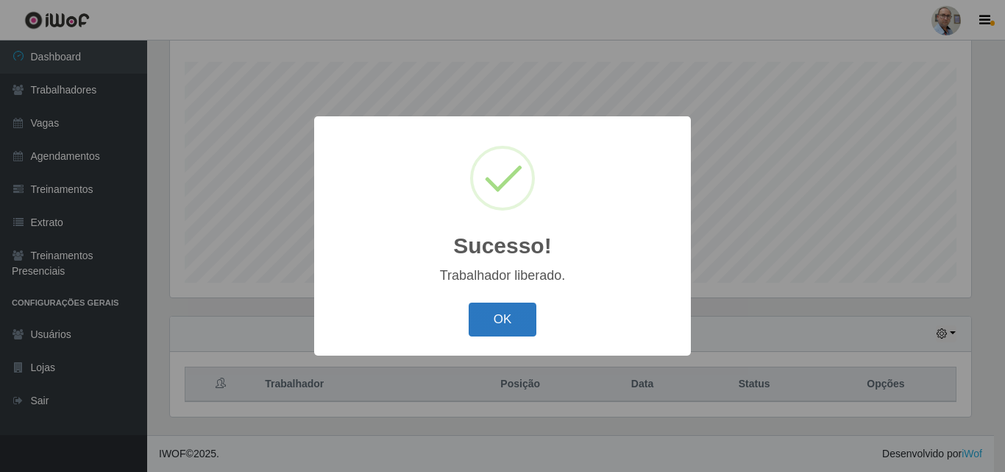
click at [501, 325] on button "OK" at bounding box center [503, 319] width 68 height 35
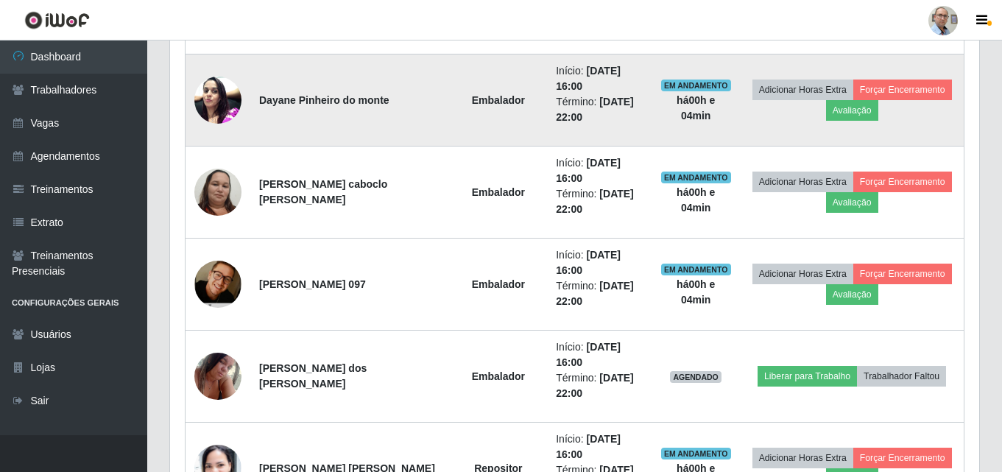
scroll to position [1035, 0]
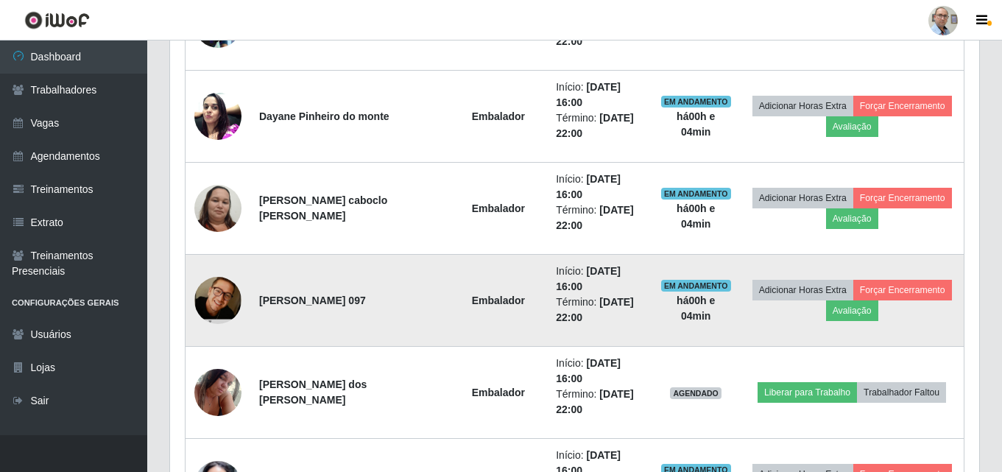
drag, startPoint x: 475, startPoint y: 252, endPoint x: 474, endPoint y: 283, distance: 30.9
drag, startPoint x: 474, startPoint y: 283, endPoint x: 364, endPoint y: 257, distance: 113.4
click at [364, 257] on td "[PERSON_NAME] 097" at bounding box center [349, 301] width 199 height 92
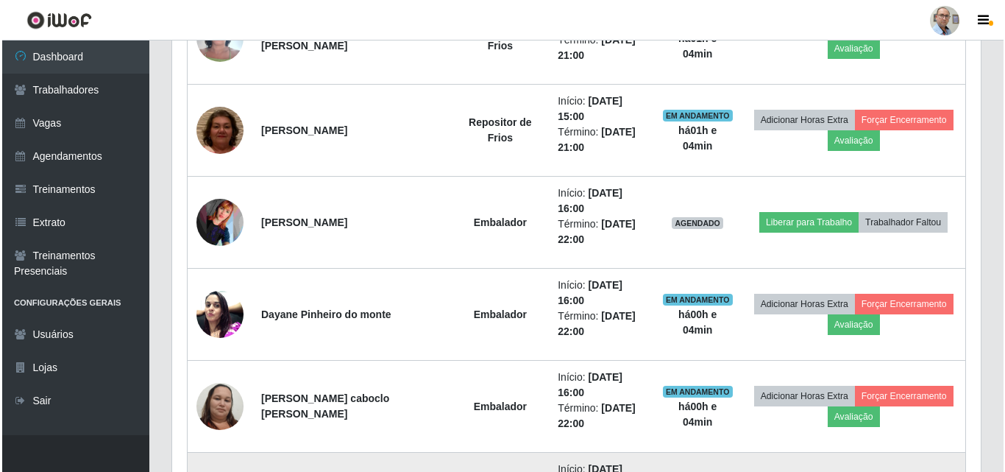
scroll to position [814, 0]
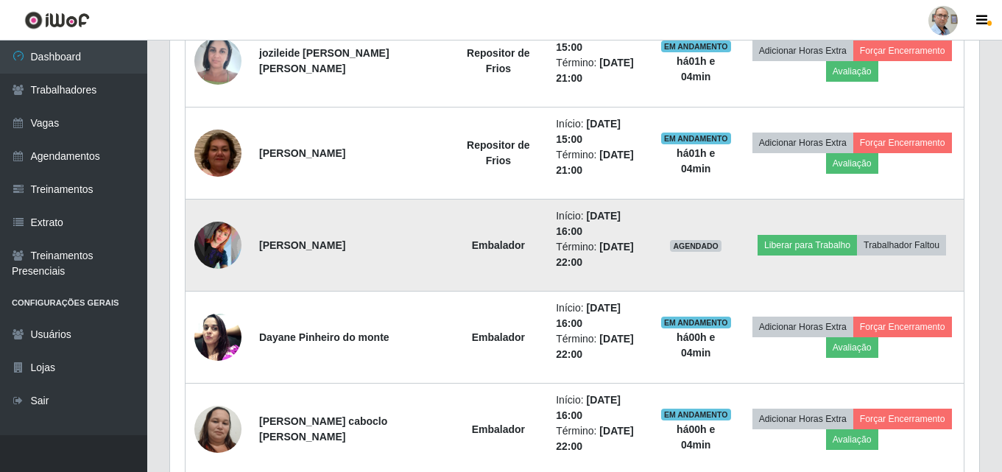
click at [209, 241] on img at bounding box center [217, 245] width 47 height 47
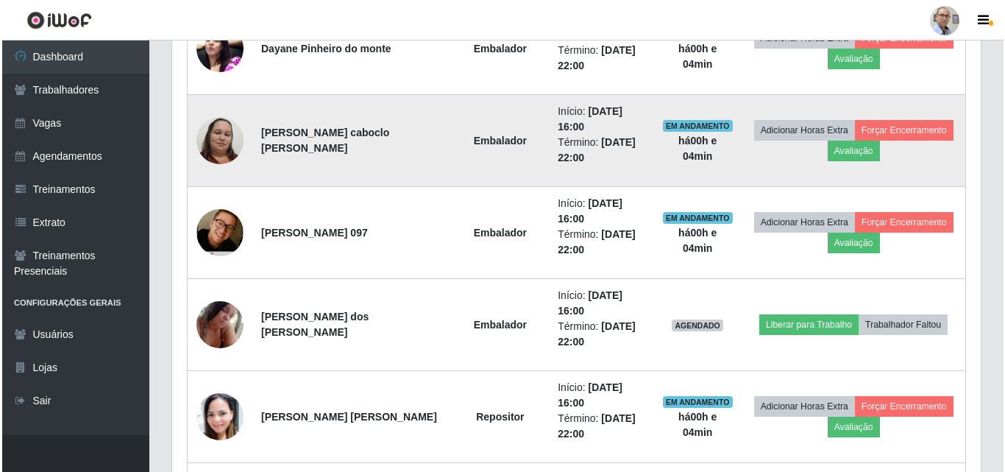
scroll to position [1108, 0]
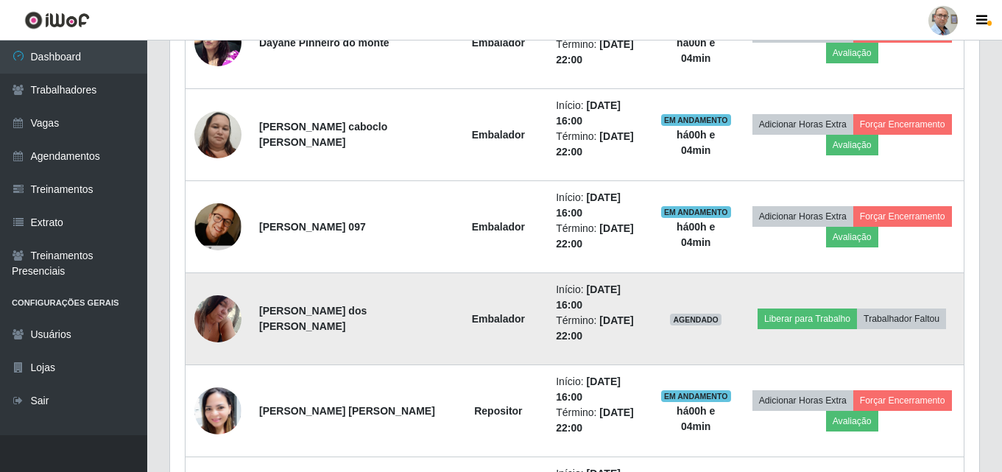
click at [213, 313] on img at bounding box center [217, 318] width 47 height 63
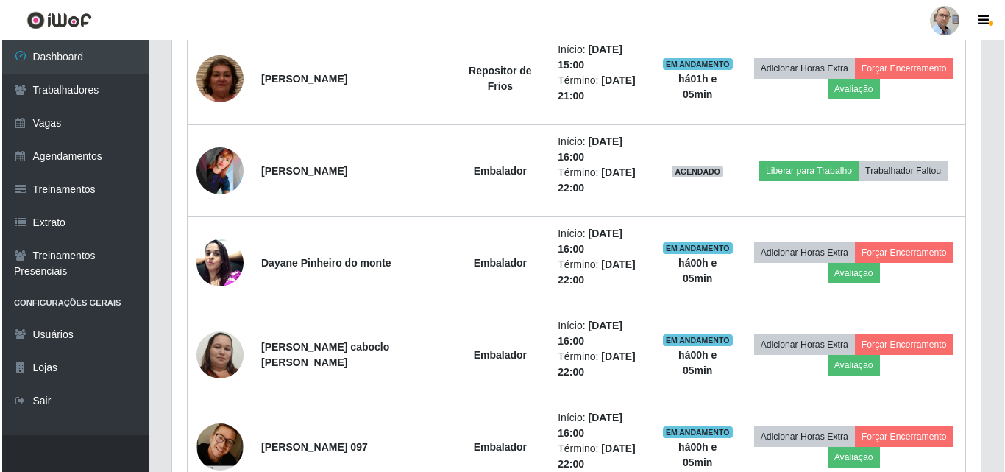
scroll to position [888, 0]
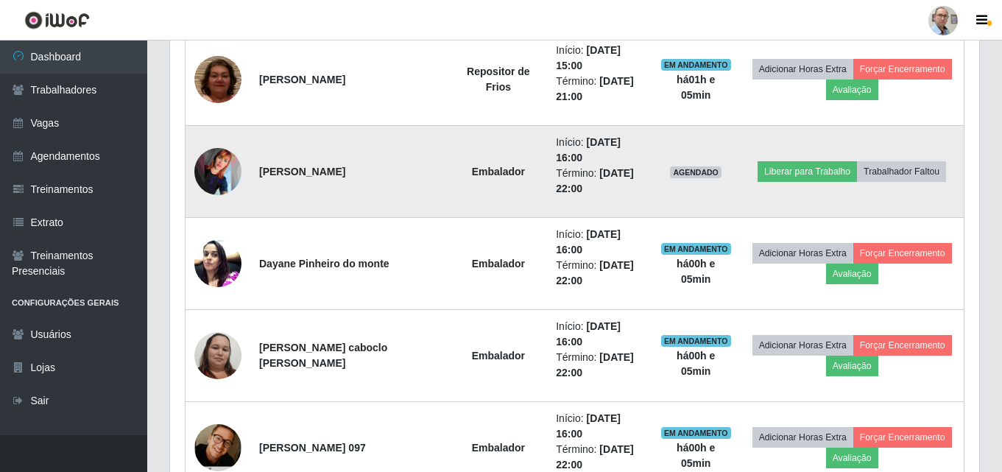
click at [212, 171] on img at bounding box center [217, 171] width 47 height 47
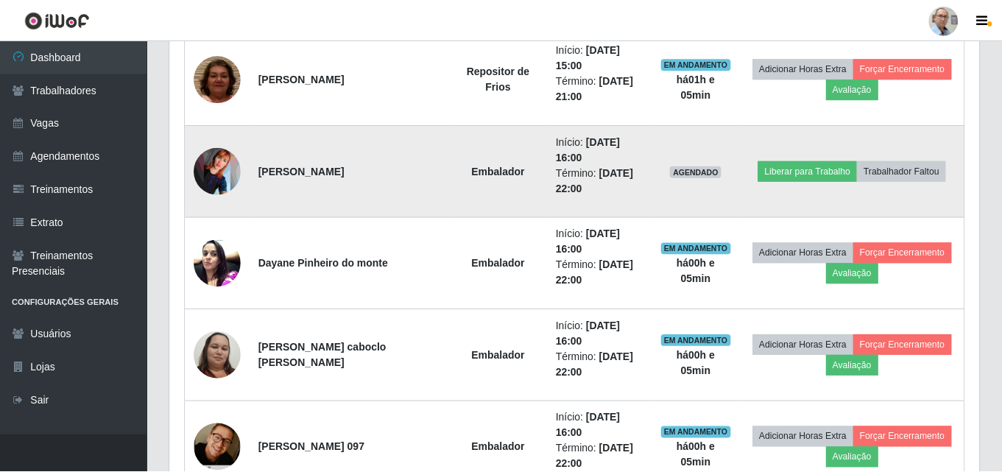
scroll to position [305, 801]
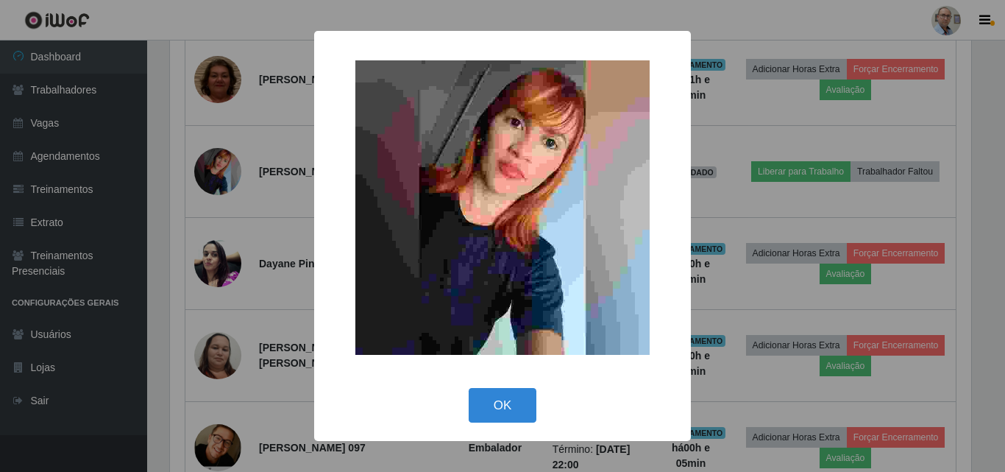
click at [233, 184] on div "× OK Cancel" at bounding box center [502, 236] width 1005 height 472
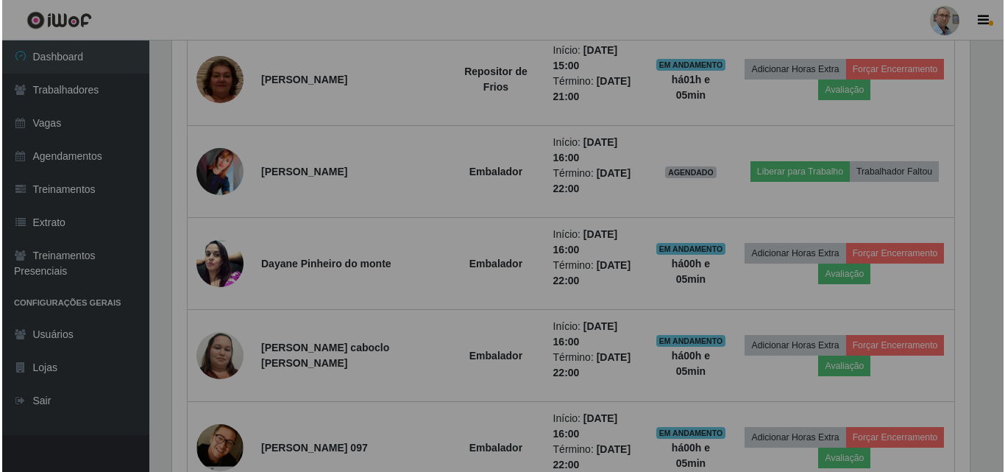
scroll to position [305, 809]
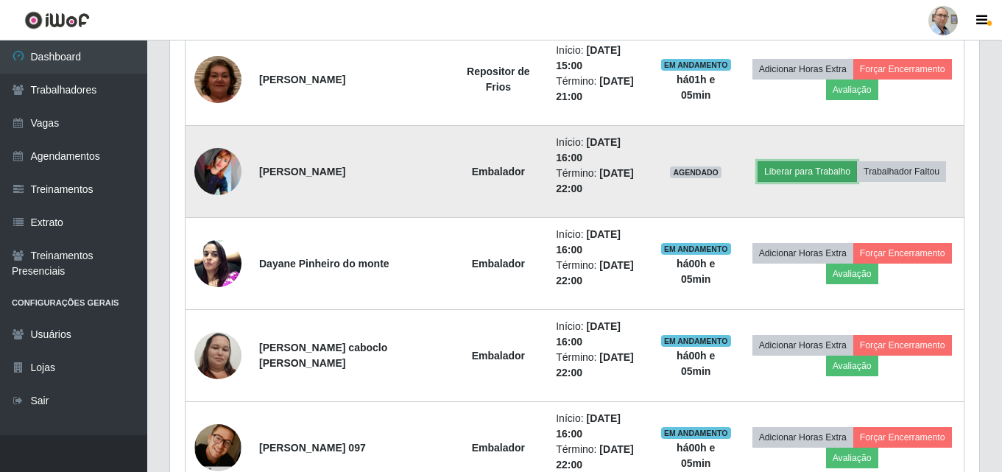
click at [793, 169] on button "Liberar para Trabalho" at bounding box center [806, 171] width 99 height 21
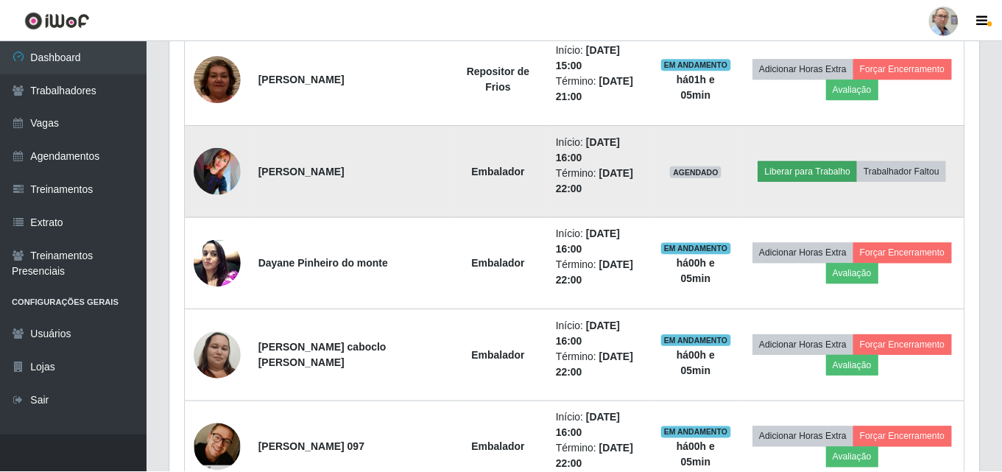
scroll to position [305, 801]
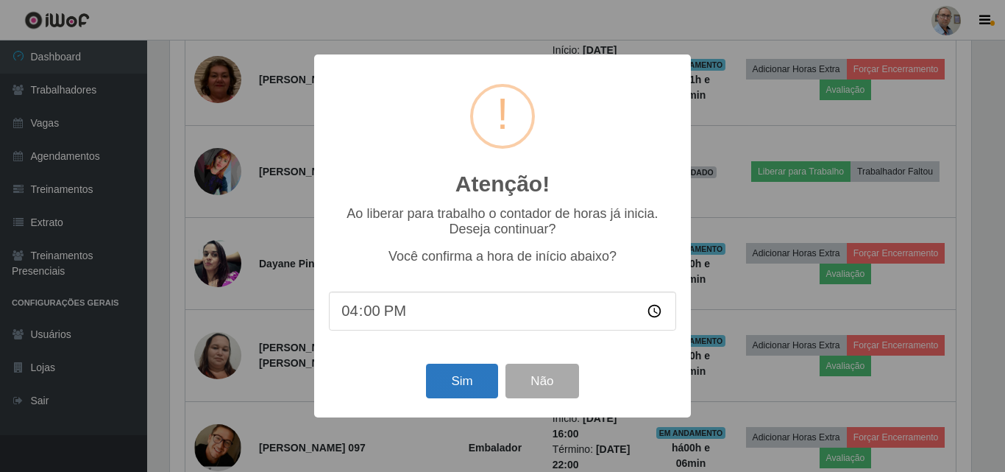
type input "16:05"
click at [451, 385] on button "Sim" at bounding box center [461, 381] width 71 height 35
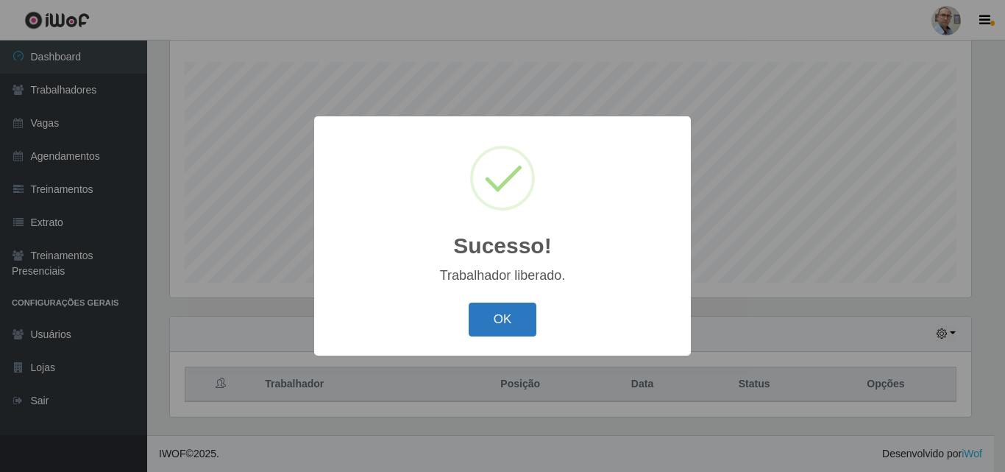
click at [506, 320] on button "OK" at bounding box center [503, 319] width 68 height 35
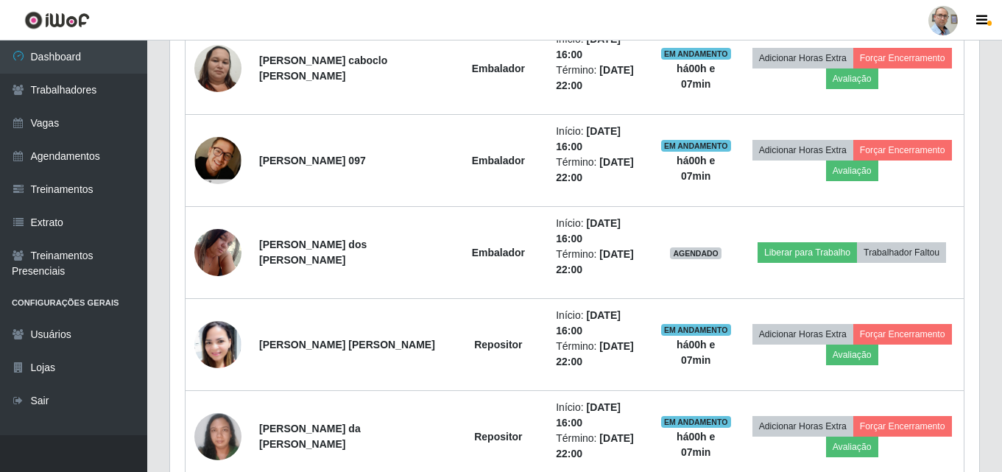
scroll to position [1200, 0]
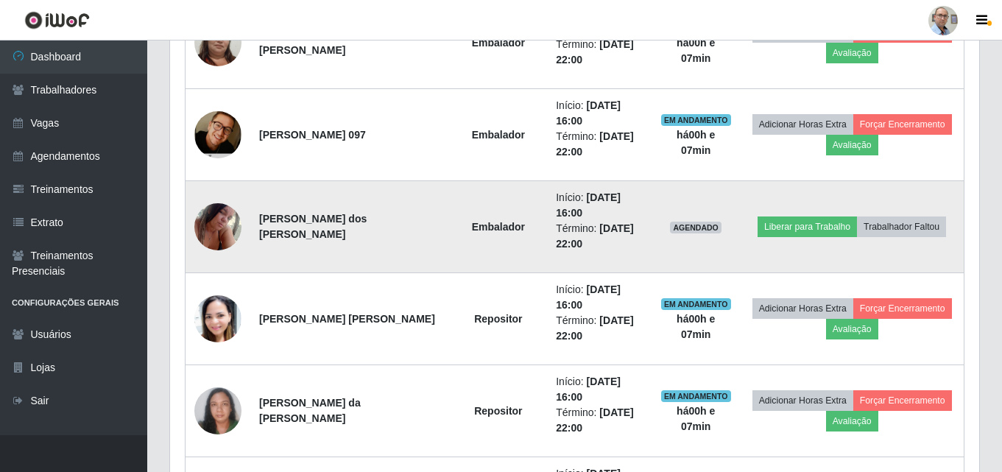
click at [224, 230] on img at bounding box center [217, 226] width 47 height 63
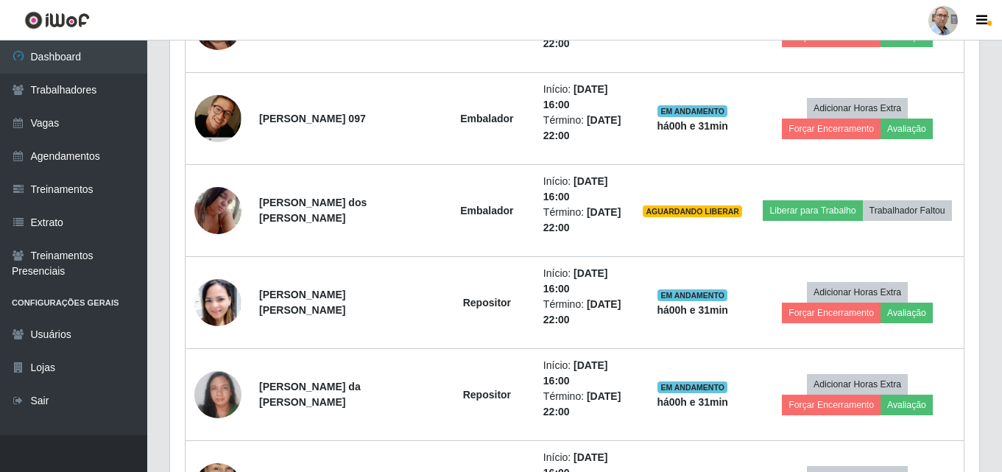
scroll to position [1182, 0]
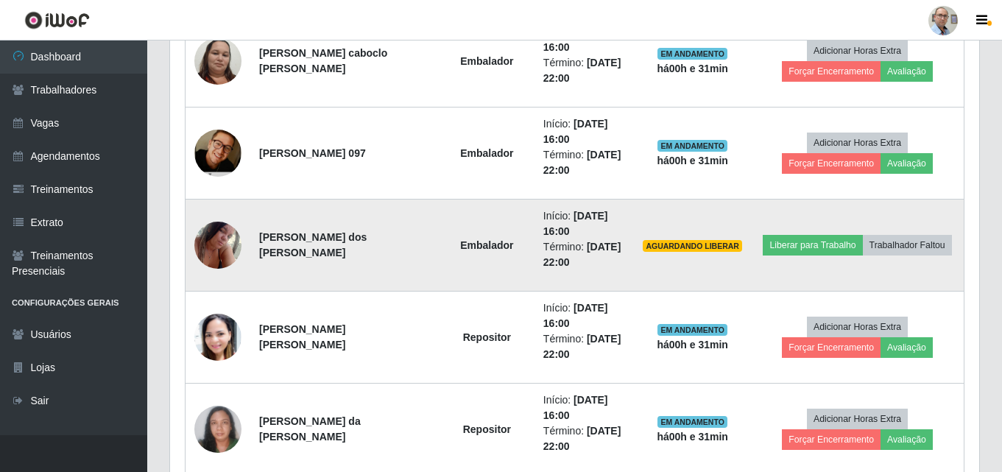
click at [219, 247] on img at bounding box center [217, 244] width 47 height 63
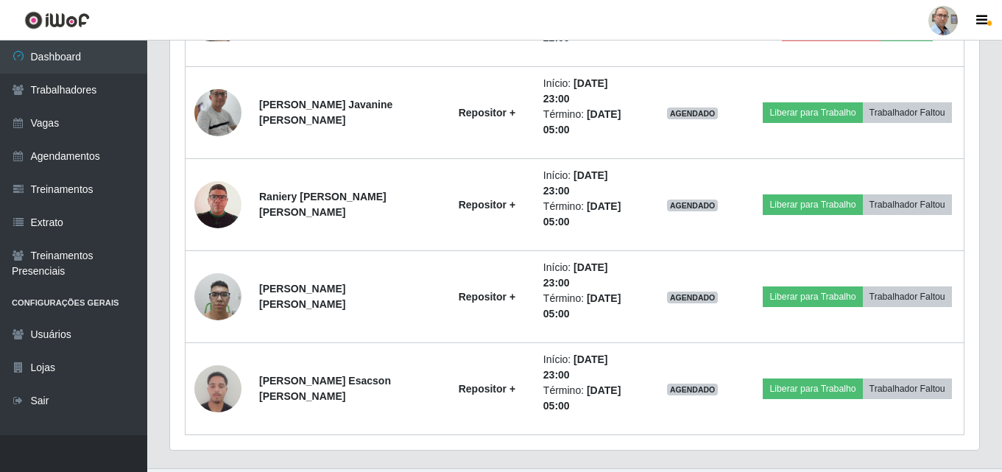
scroll to position [1991, 0]
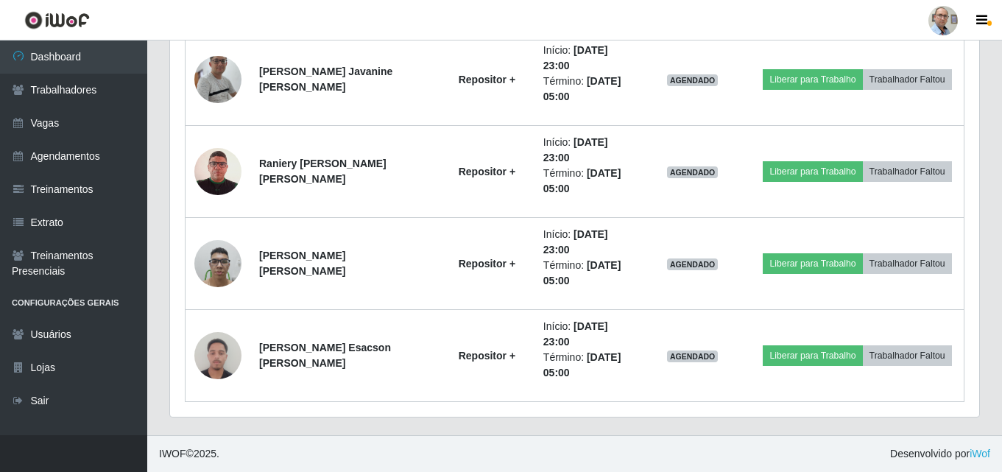
click at [525, 436] on footer "IWOF © 2025 . Desenvolvido por iWof" at bounding box center [574, 453] width 854 height 37
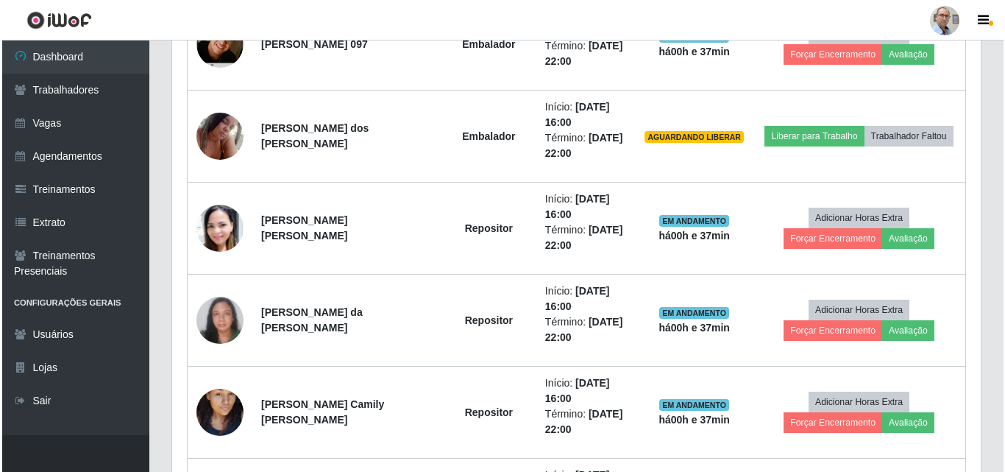
scroll to position [1255, 0]
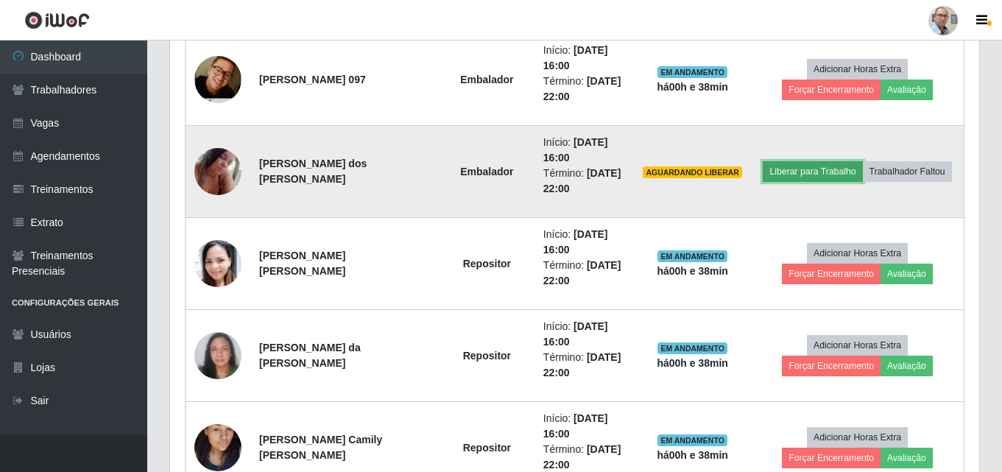
click at [800, 173] on button "Liberar para Trabalho" at bounding box center [811, 171] width 99 height 21
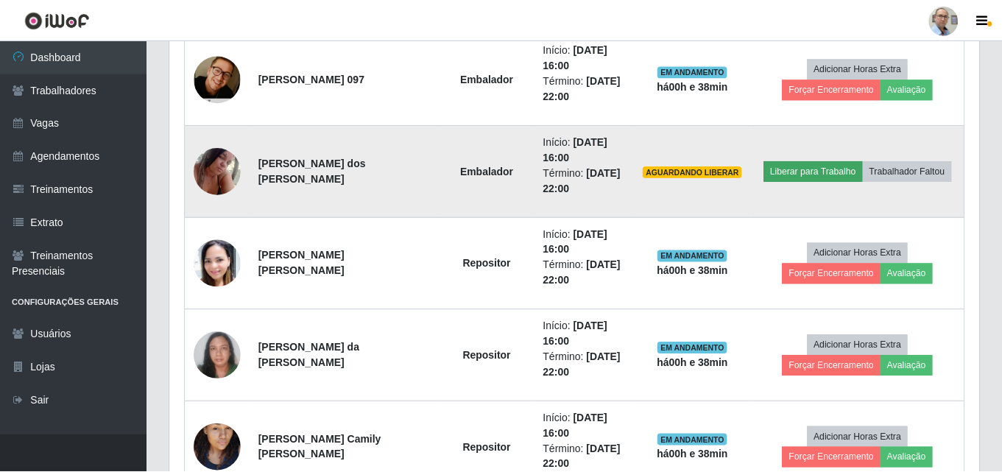
scroll to position [305, 801]
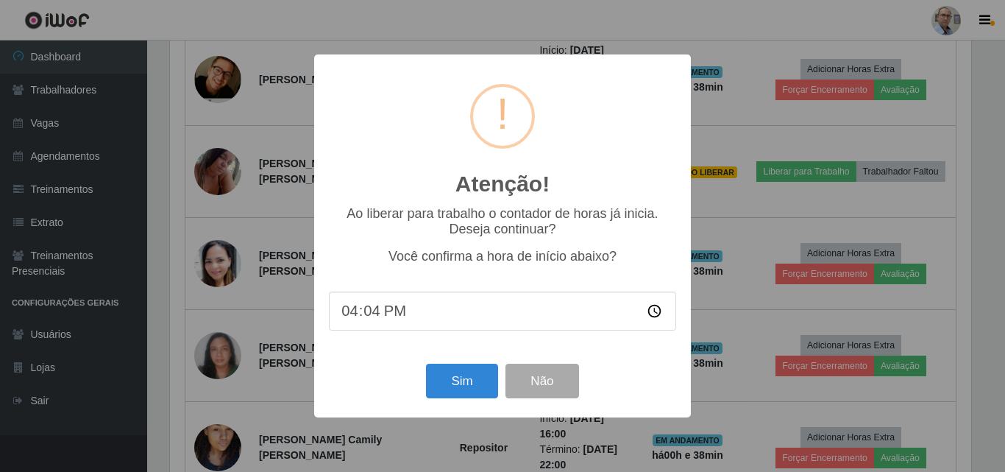
type input "16:40"
click at [463, 389] on button "Sim" at bounding box center [461, 381] width 71 height 35
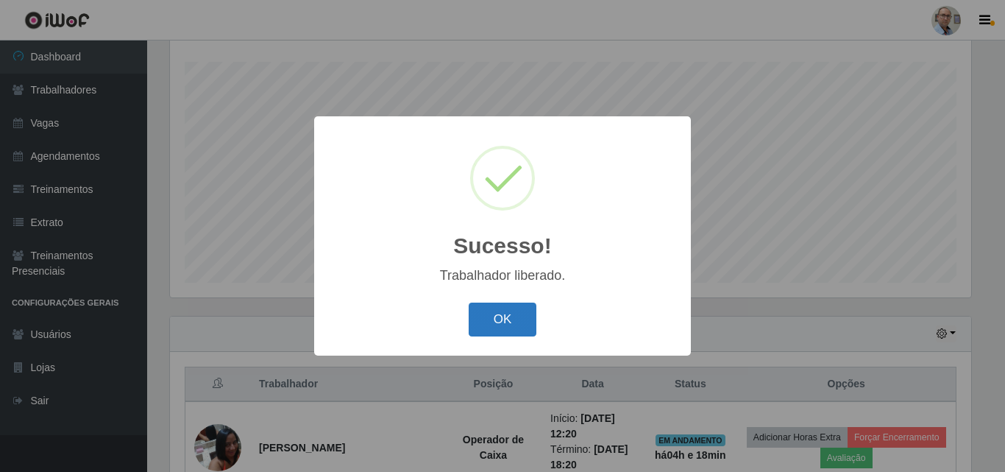
click at [494, 324] on button "OK" at bounding box center [503, 319] width 68 height 35
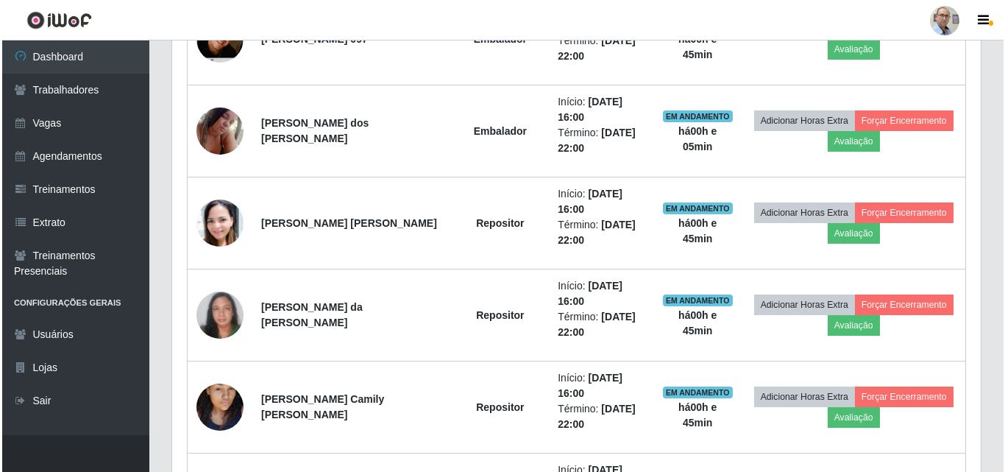
scroll to position [1255, 0]
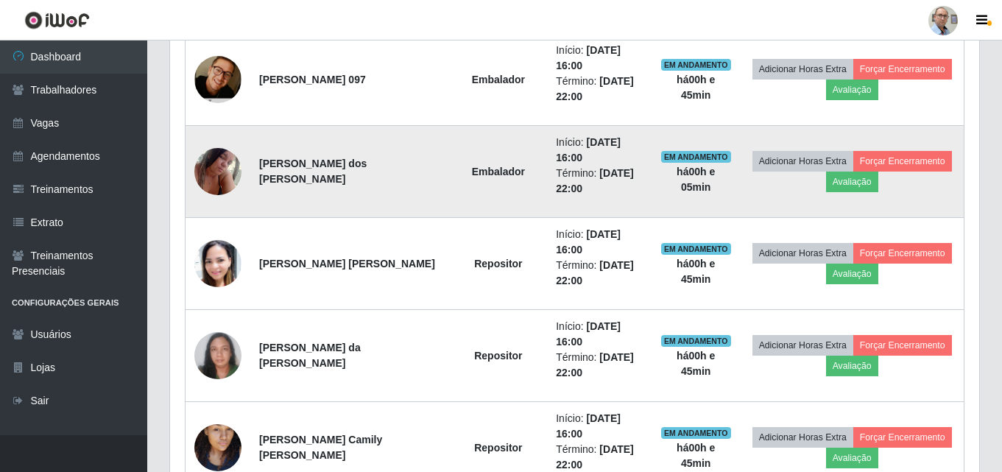
click at [209, 162] on img at bounding box center [217, 171] width 47 height 63
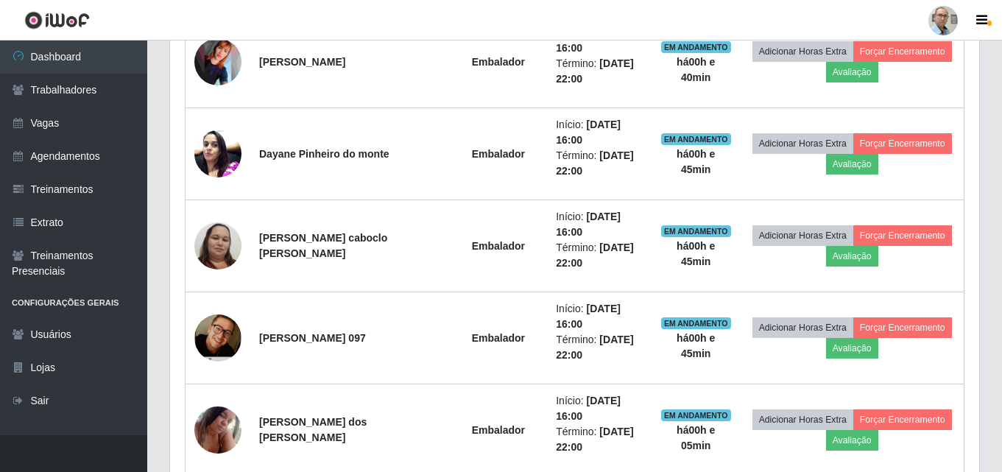
scroll to position [961, 0]
